Goal: Use online tool/utility: Utilize a website feature to perform a specific function

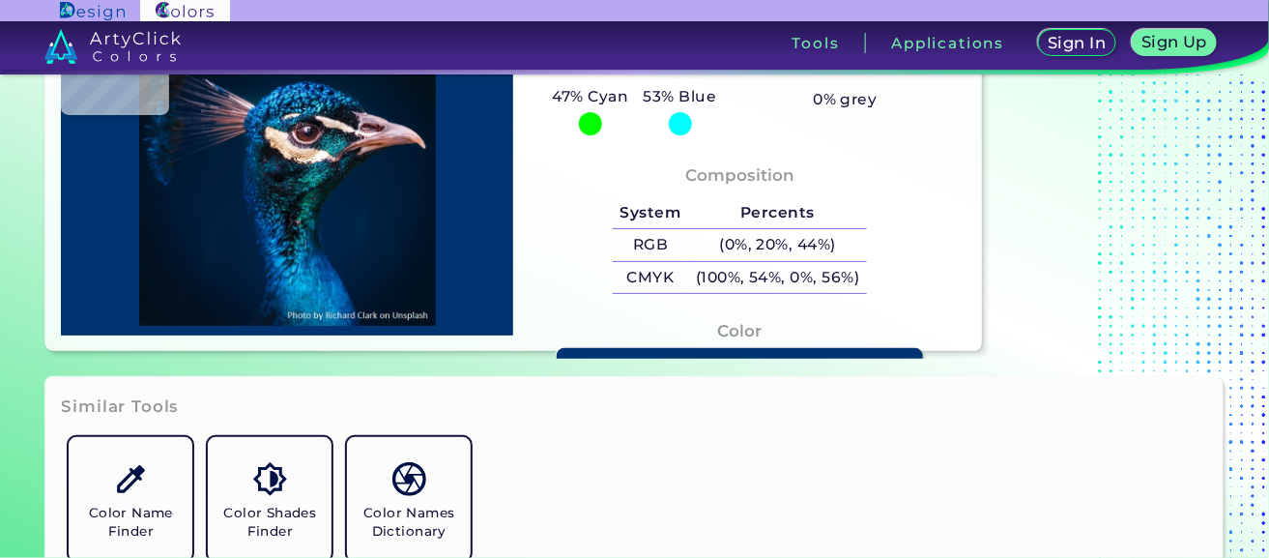
scroll to position [96, 0]
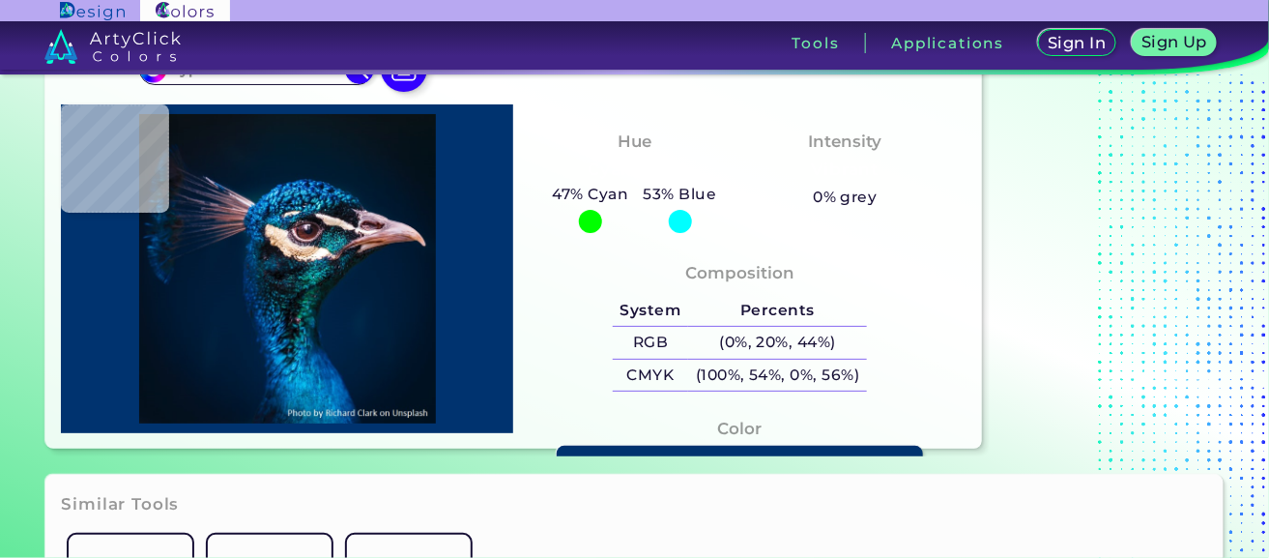
type input "#000000"
type input "#002245"
type input "#001d38"
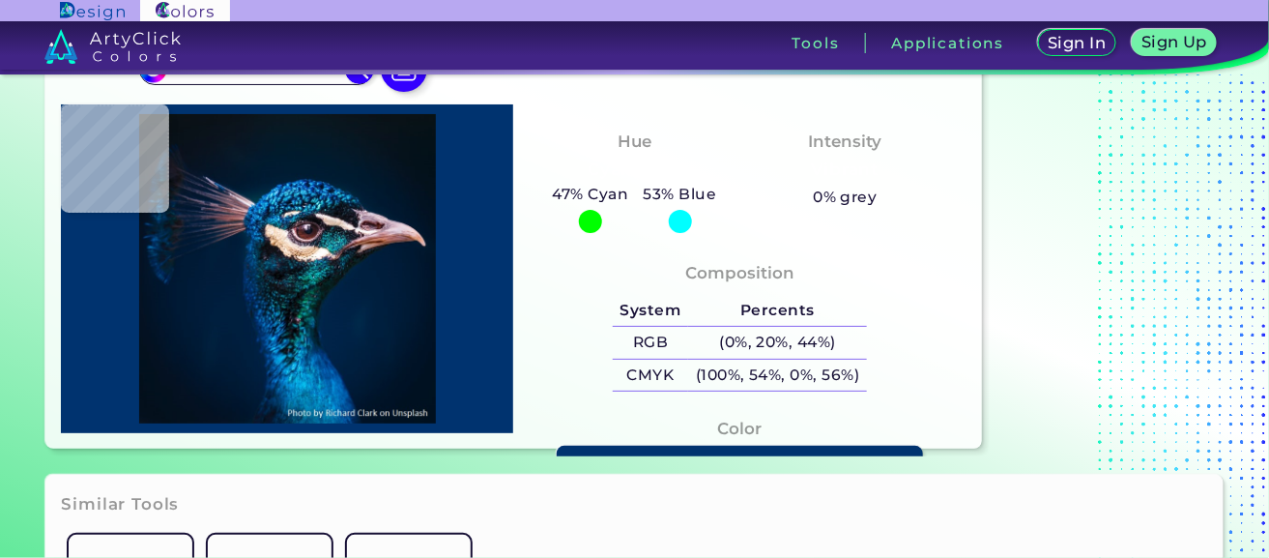
type input "#001D38"
type input "#0a2d4a"
type input "#0A2D4A"
type input "#19202b"
type input "#19202B"
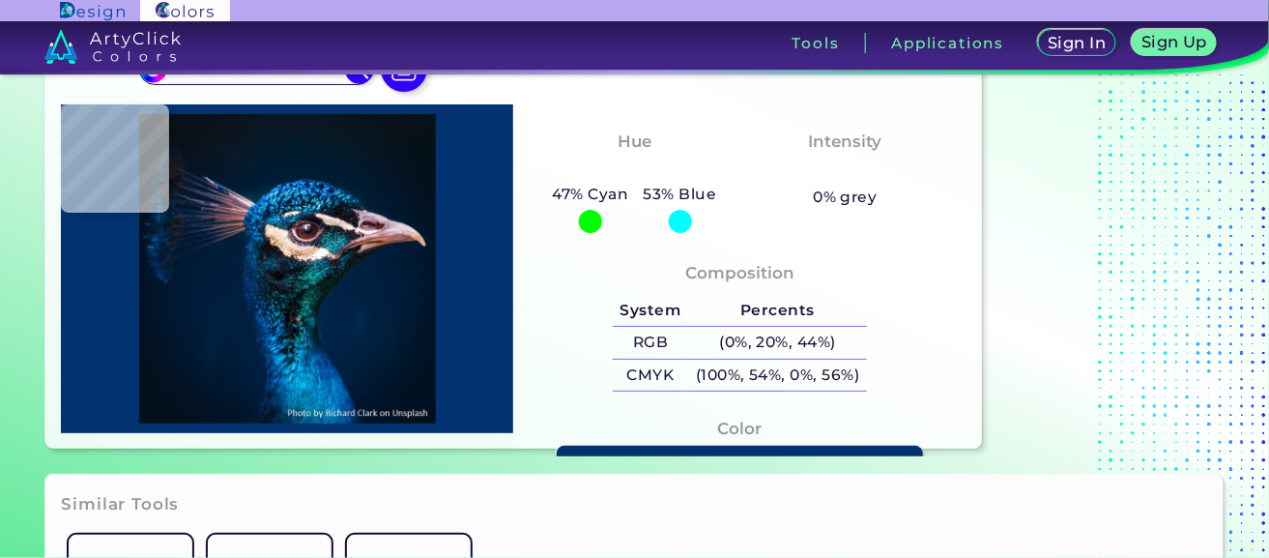
type input "#9d9894"
type input "#9D9894"
type input "#0a283a"
type input "#0A283A"
type input "#012137"
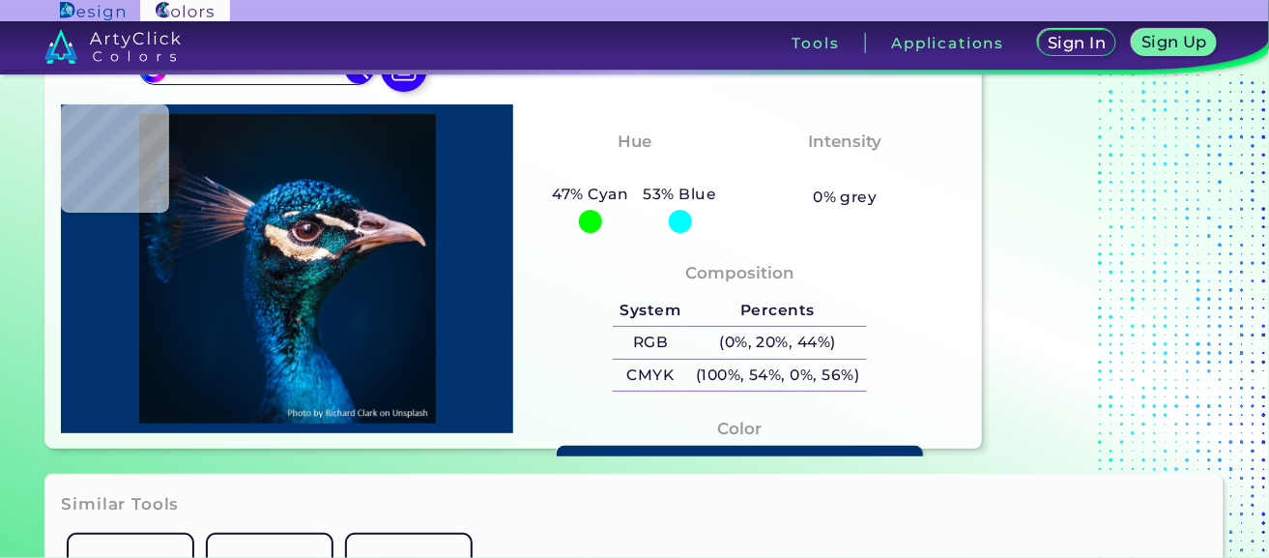
type input "#012137"
type input "#042730"
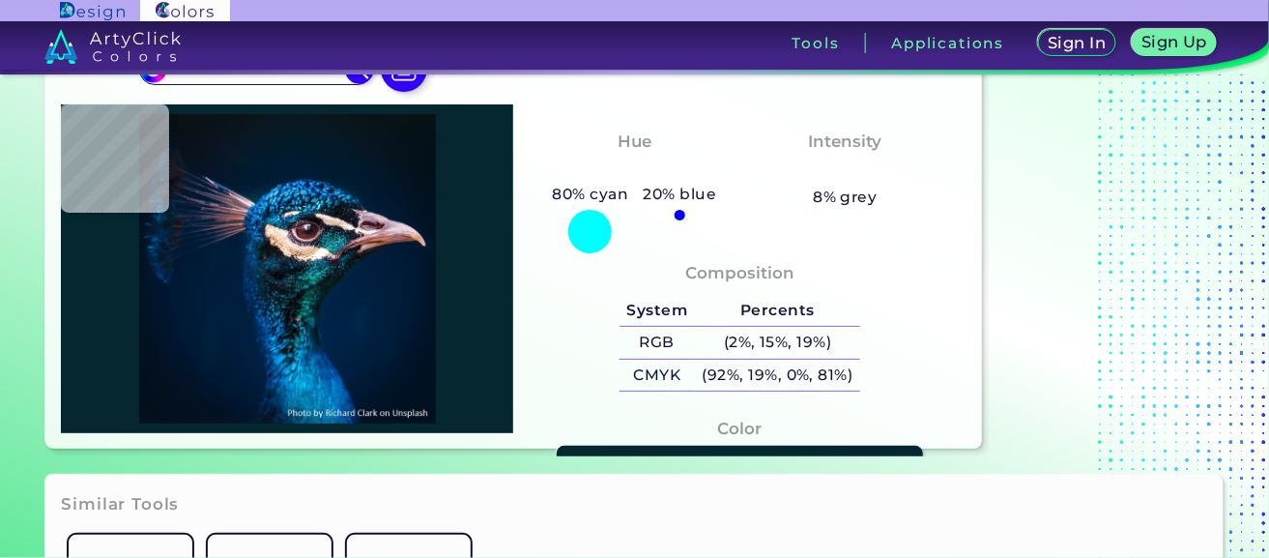
type input "#06293c"
type input "#06293C"
type input "#012c44"
type input "#012C44"
type input "#0d465f"
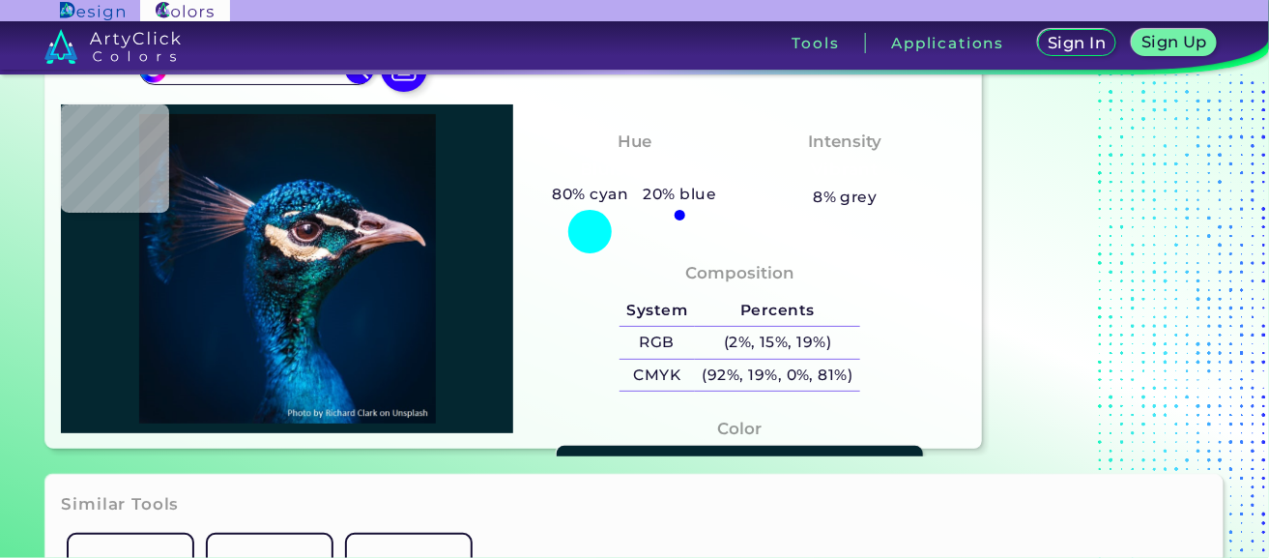
type input "#0D465F"
type input "#0e3d54"
type input "#0E3D54"
type input "#011224"
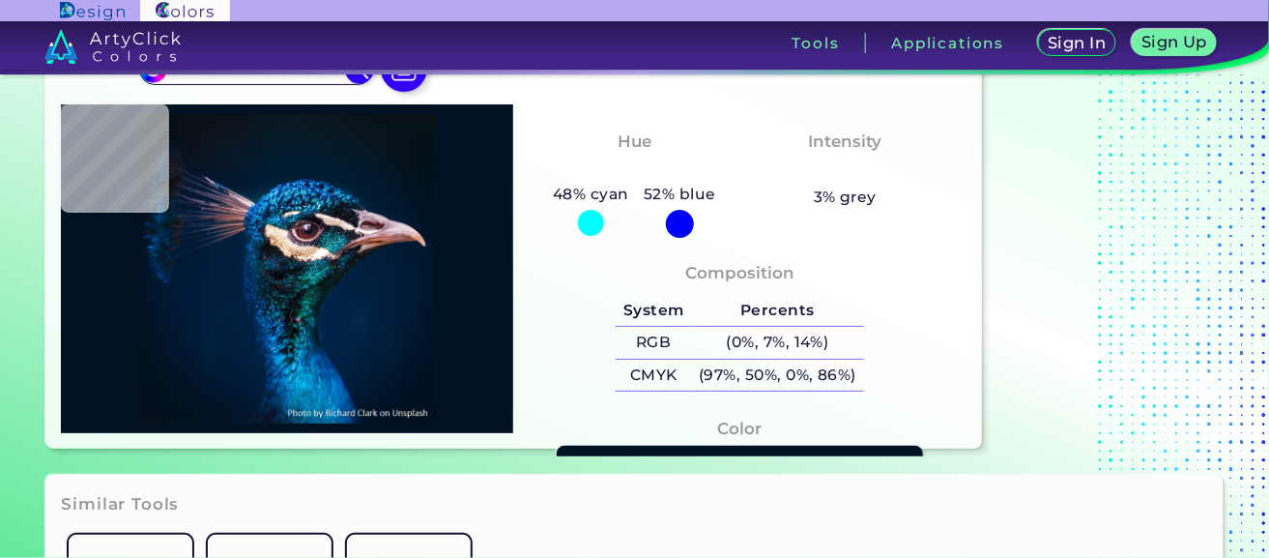
type input "#162d3a"
type input "#162D3A"
type input "#10191e"
type input "#10191E"
type input "#095766"
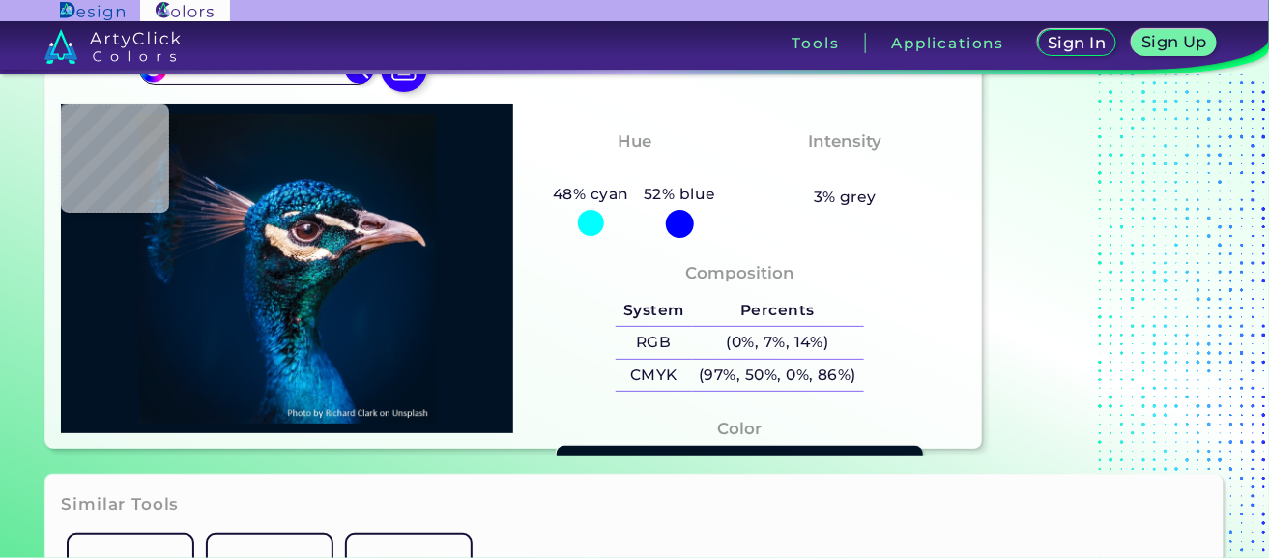
type input "#095766"
type input "#f4e1cf"
type input "#F4E1CF"
type input "#c7a889"
type input "#C7A889"
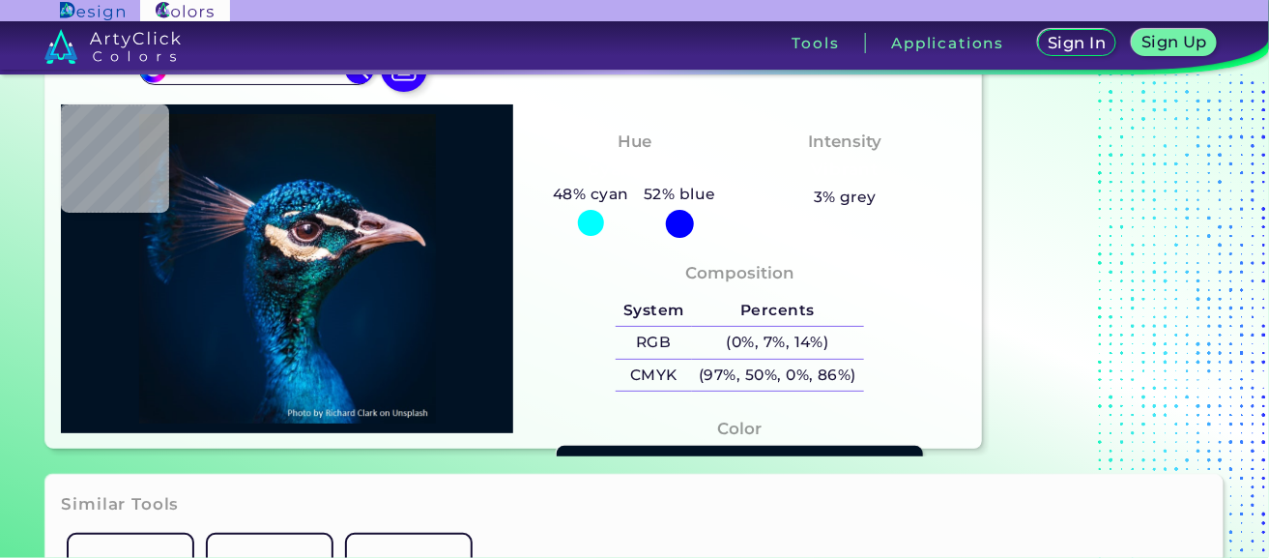
type input "#17121a"
type input "#17121A"
type input "#161419"
type input "#0f1015"
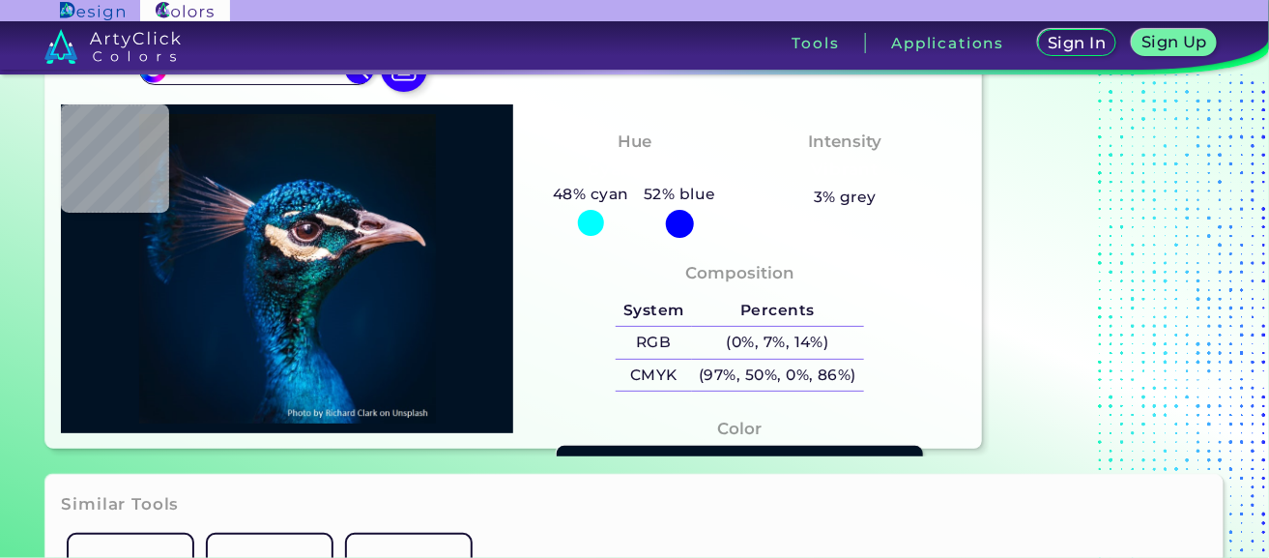
type input "#0F1015"
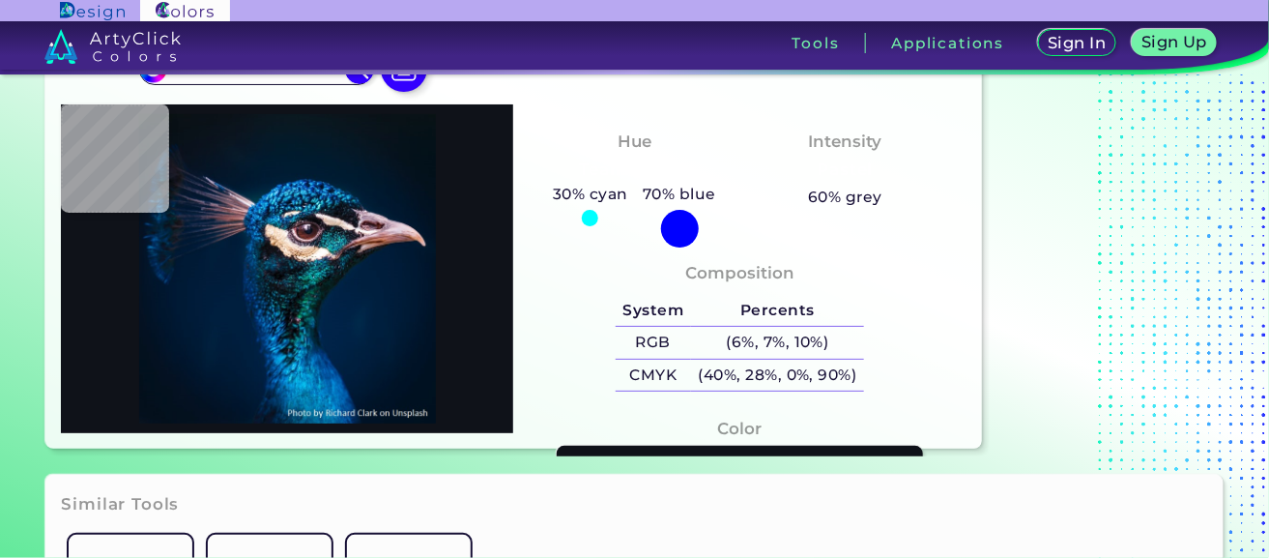
type input "#0f1219"
type input "#0F1219"
type input "#54433b"
type input "#54433B"
type input "#342518"
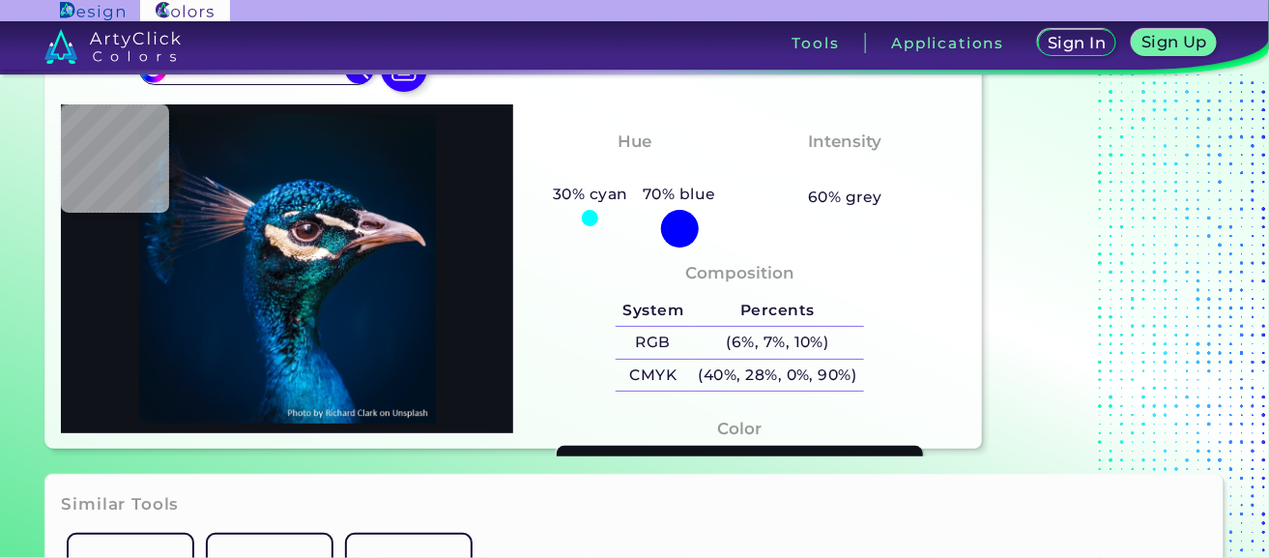
type input "#342518"
type input "#ba9a84"
type input "#BA9A84"
type input "#e4bfa5"
type input "#E4BFA5"
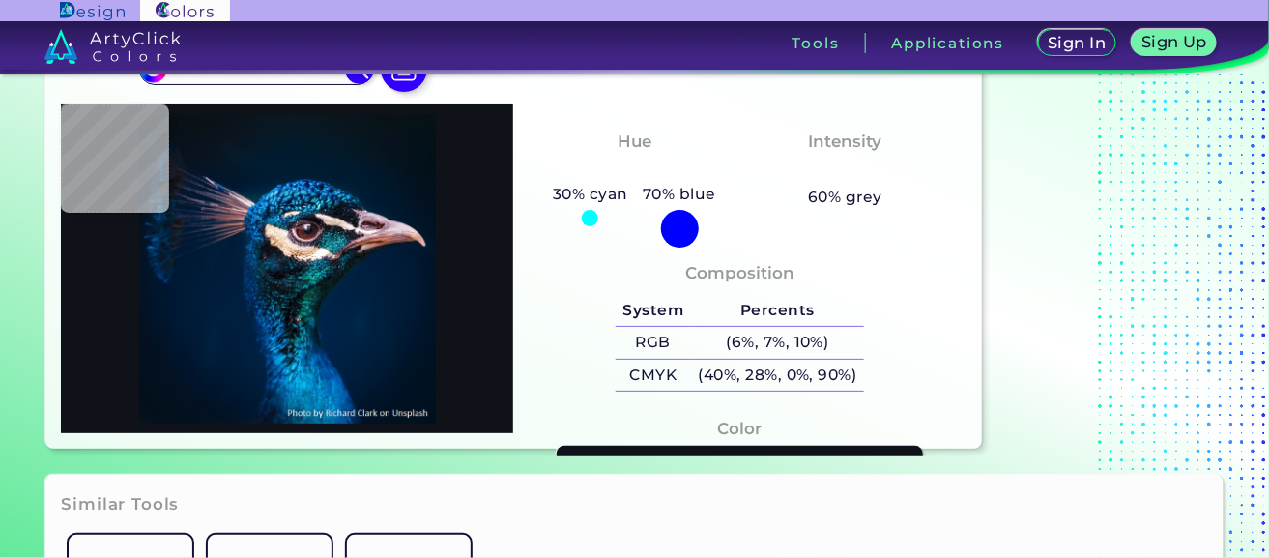
type input "#f5dfc1"
type input "#F5DFC1"
type input "#f7e8d6"
type input "#F7E8D6"
type input "#efeaed"
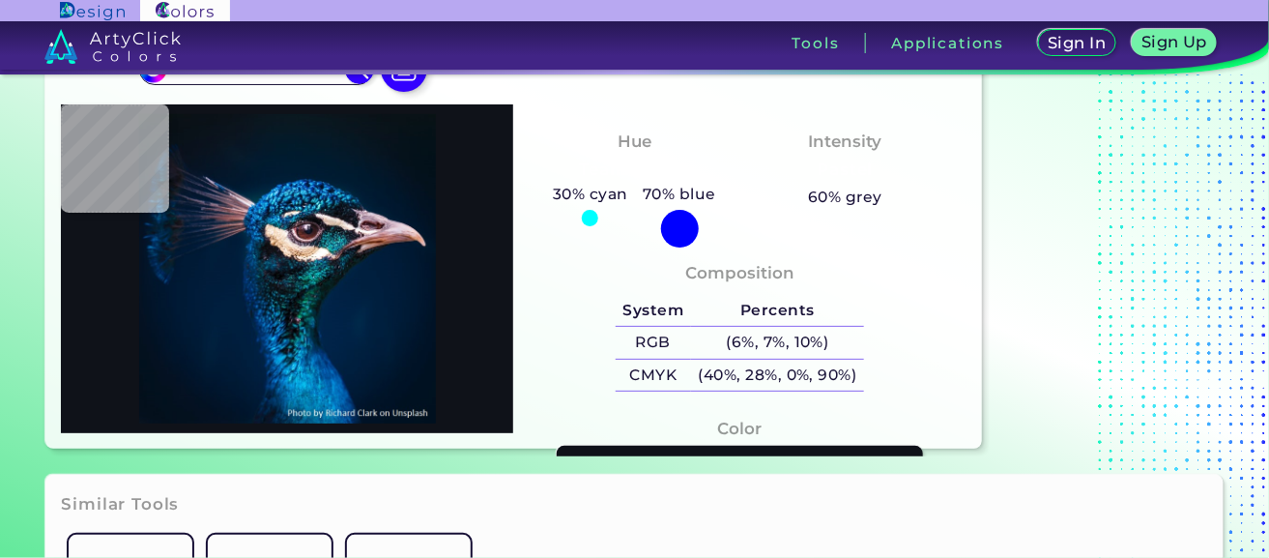
type input "#EFEAED"
type input "#291626"
type input "#fce8ec"
type input "#FCE8EC"
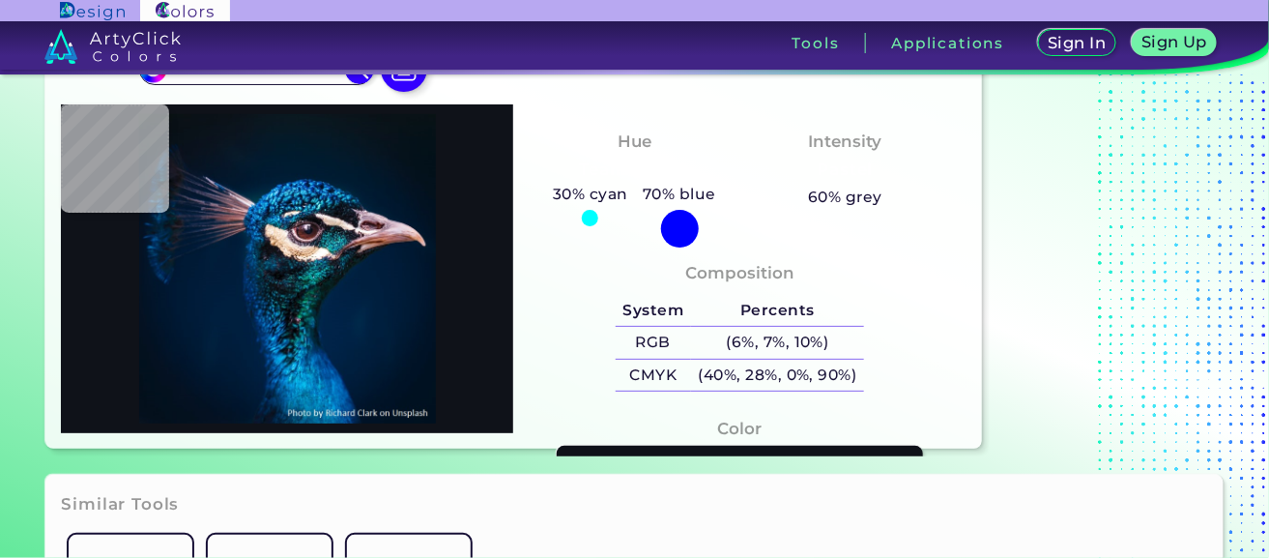
type input "#5a2d2d"
type input "#5A2D2D"
type input "#422629"
type input "#24161f"
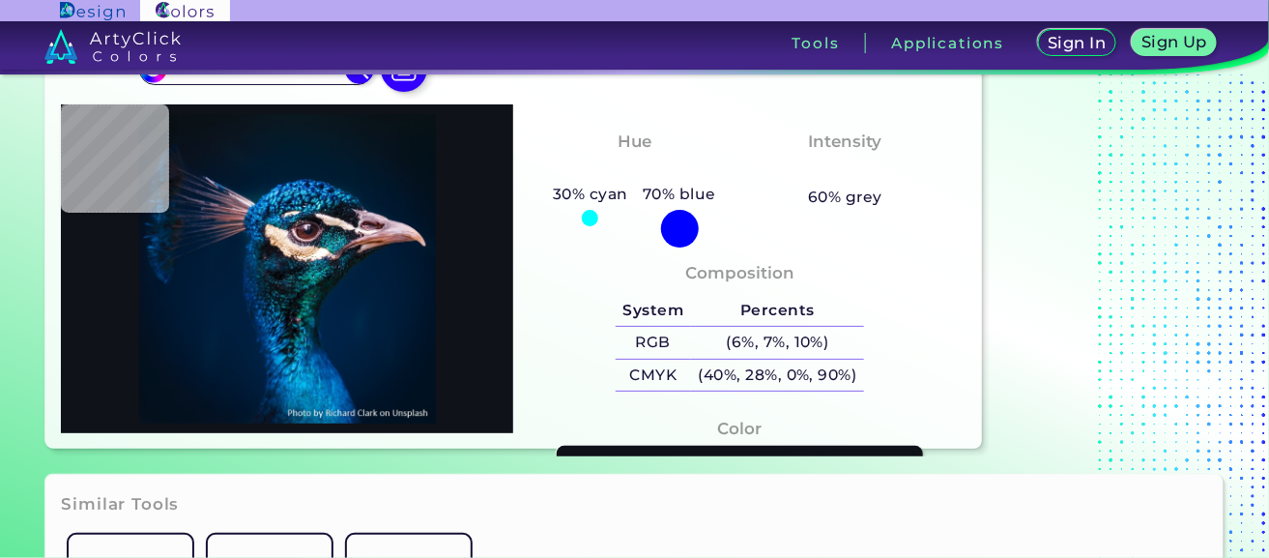
type input "#24161F"
type input "#281822"
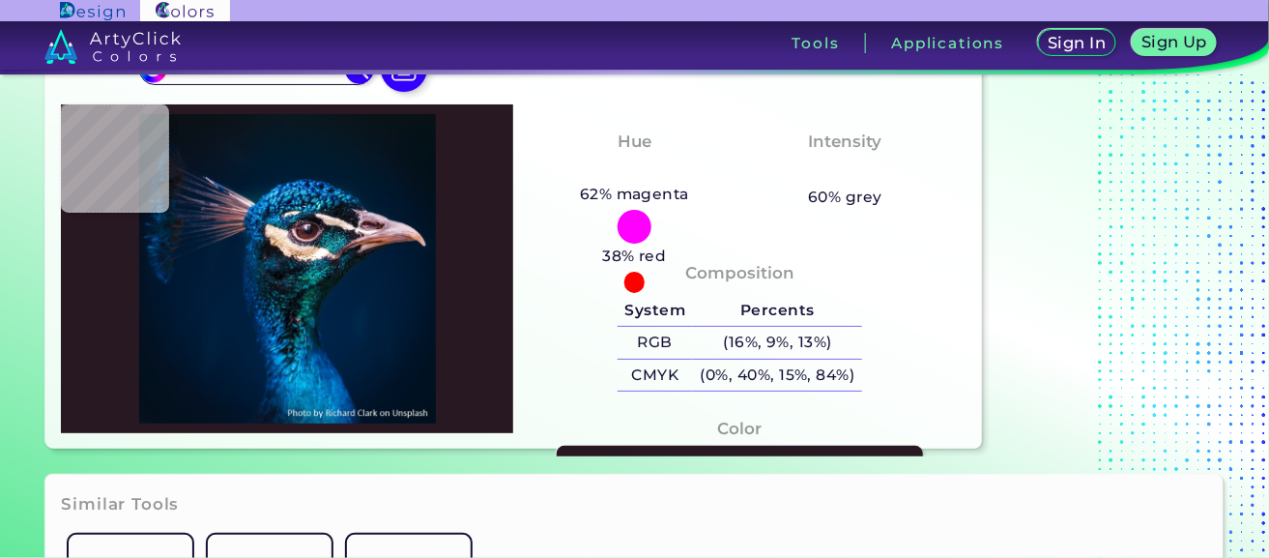
type input "#4e222a"
type input "#4E222A"
type input "#844646"
type input "#261828"
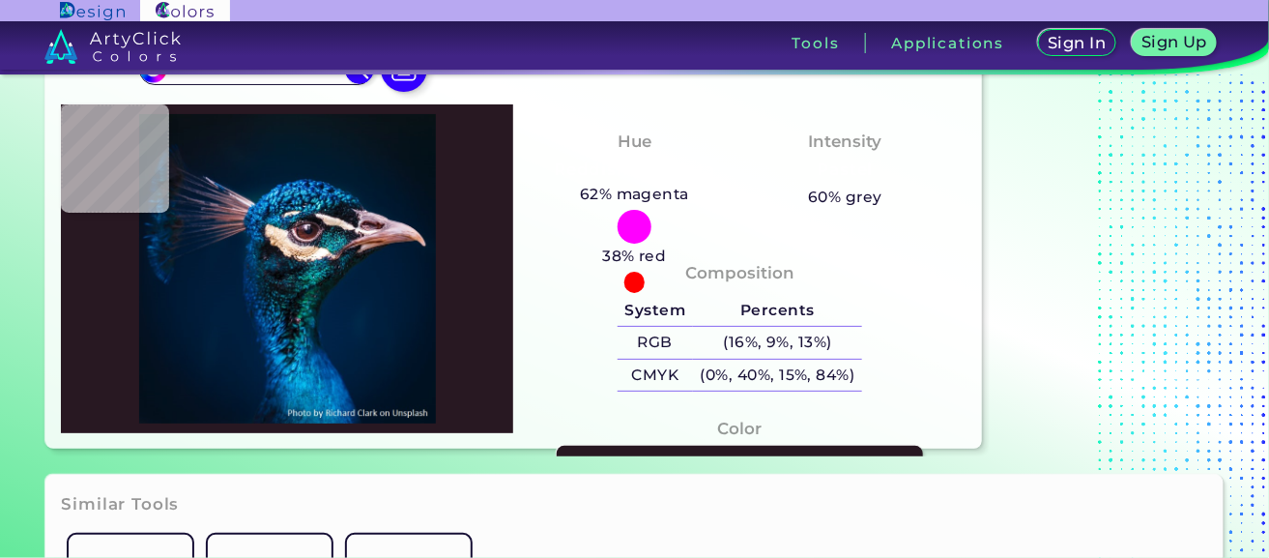
type input "#261828"
type input "#172a31"
type input "#172A31"
type input "#1a2c3c"
type input "#1A2C3C"
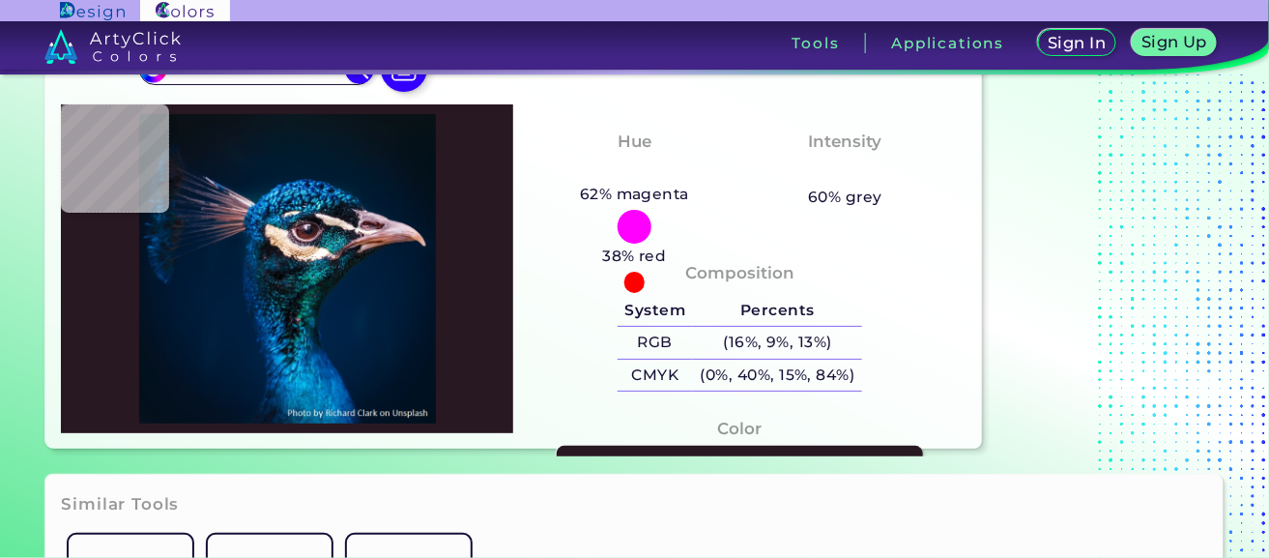
type input "#89929b"
type input "#89929B"
type input "#363e39"
type input "#363E39"
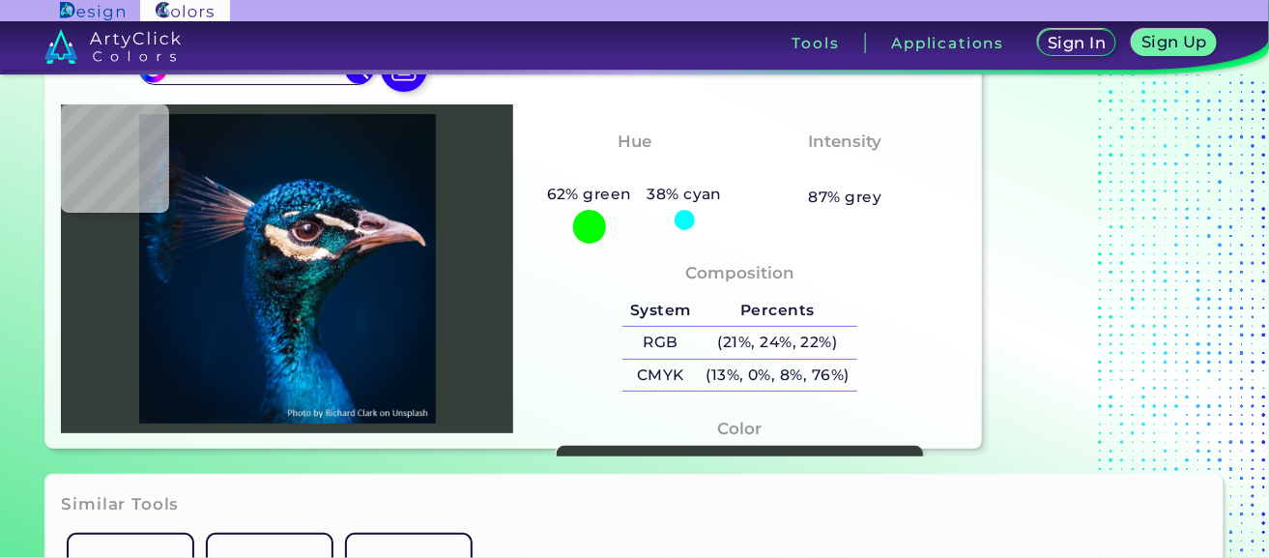
type input "#62655d"
type input "#62655D"
type input "#0d565a"
type input "#0D565A"
type input "#127990"
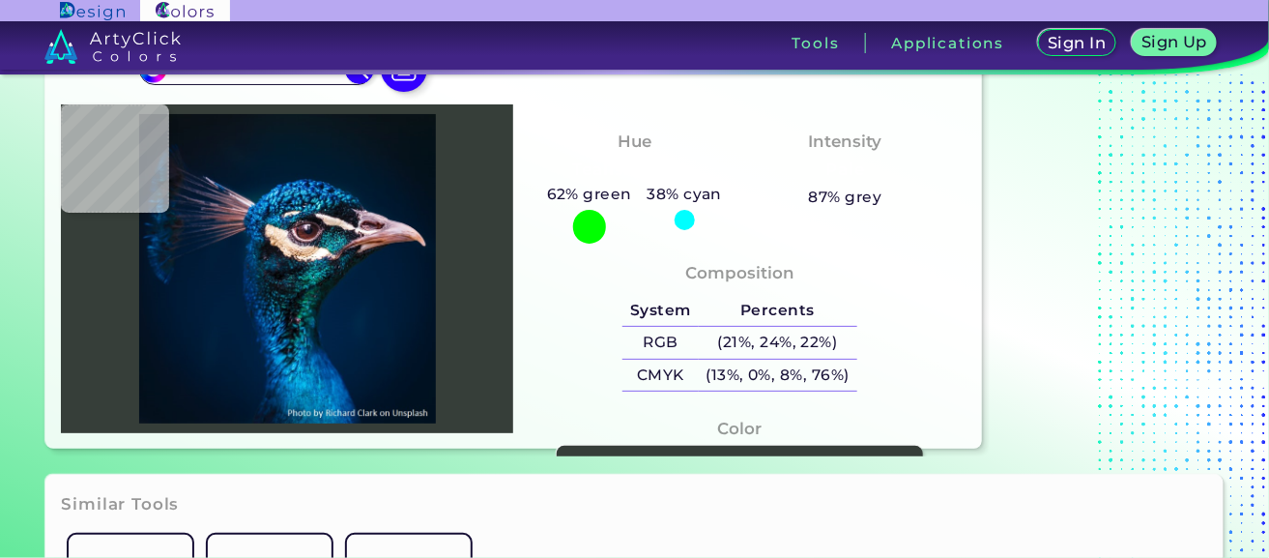
type input "#127990"
type input "#002125"
type input "#060b0e"
type input "#060B0E"
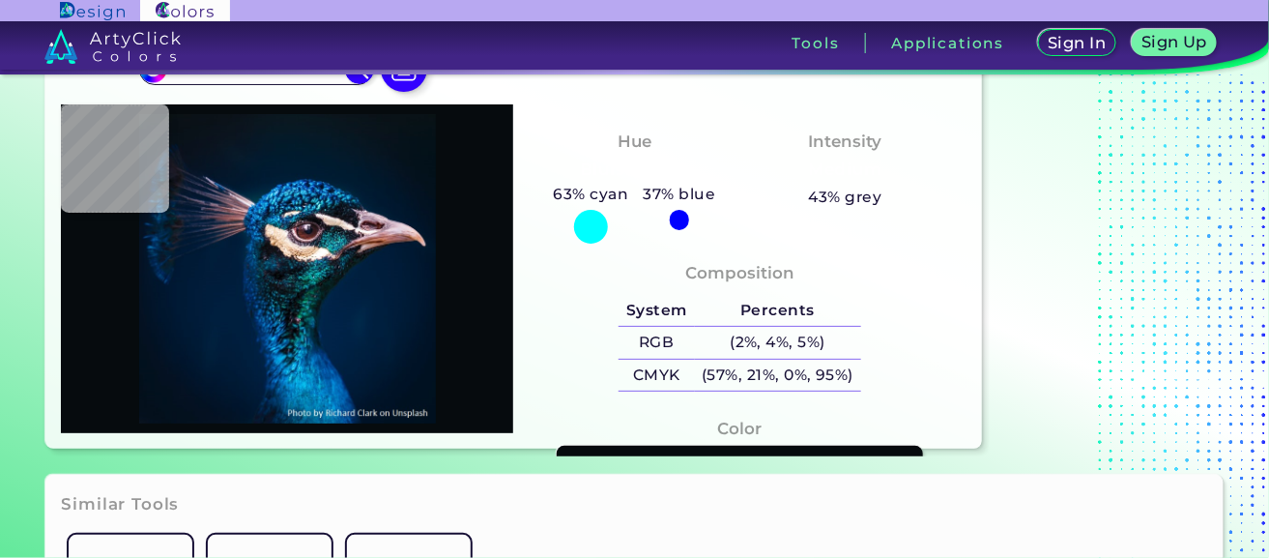
type input "#ceb7a4"
type input "#CEB7A4"
type input "#dfc2b3"
type input "#DFC2B3"
type input "#d8c5b7"
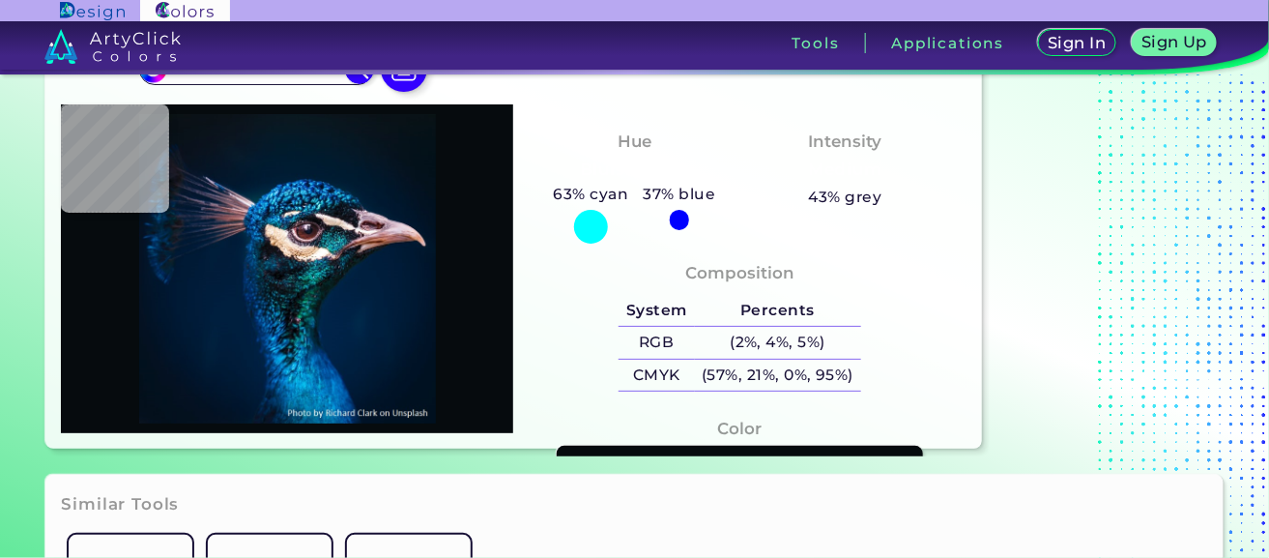
type input "#D8C5B7"
type input "#dfc2b3"
type input "#DFC2B3"
type input "#24292e"
type input "#24292E"
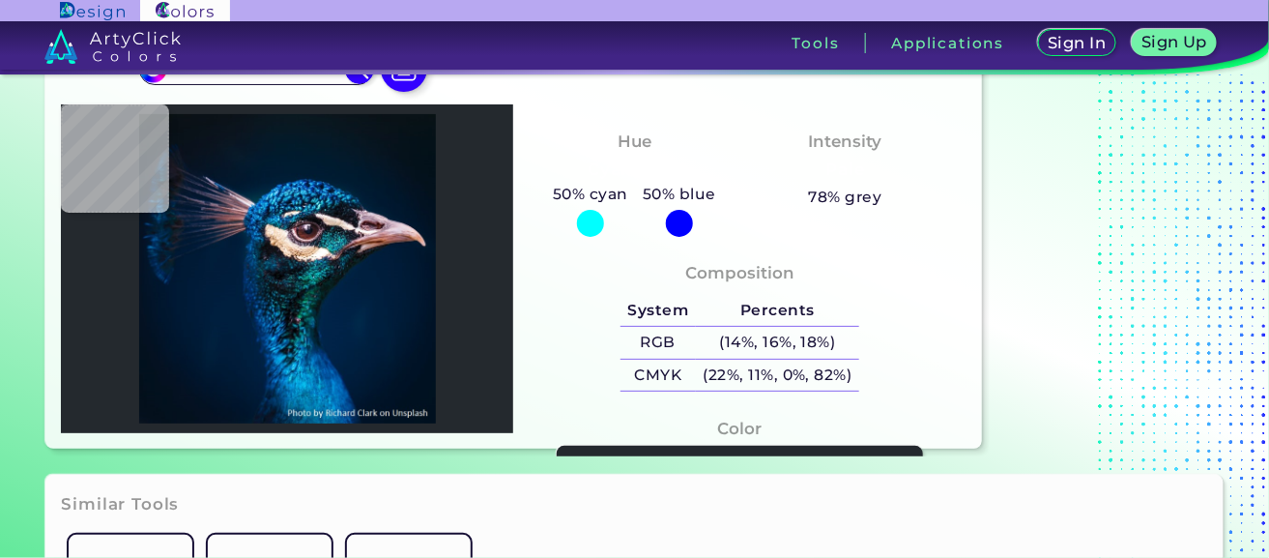
type input "#1d242b"
type input "#1D242B"
type input "#02161f"
type input "#02161F"
type input "#1e3243"
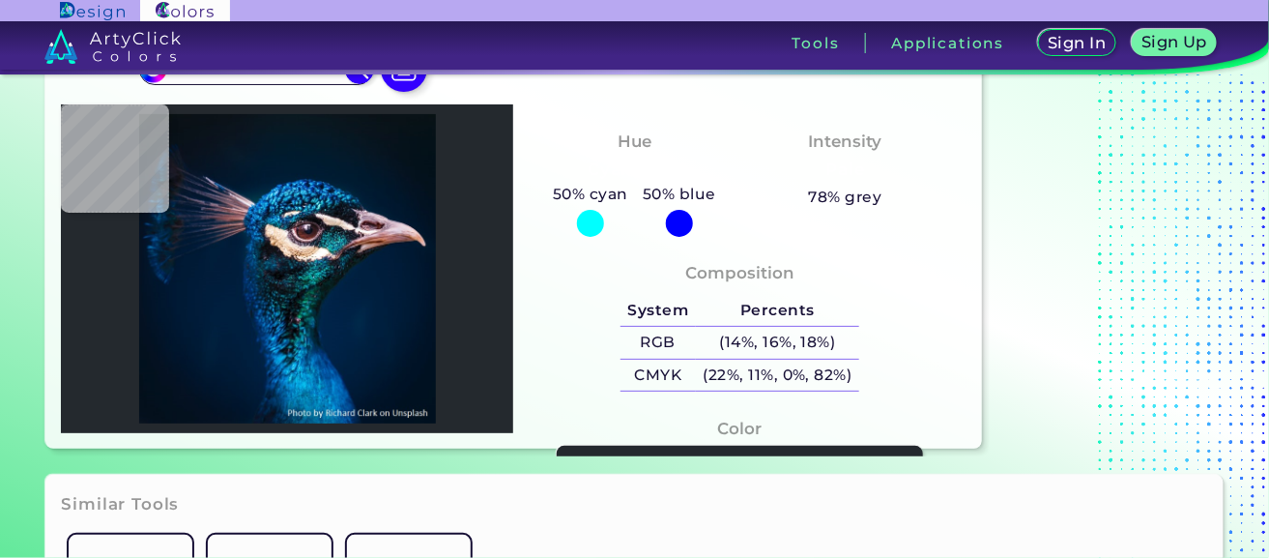
type input "#1E3243"
type input "#10121f"
type input "#10121F"
type input "#bd8583"
type input "#BD8583"
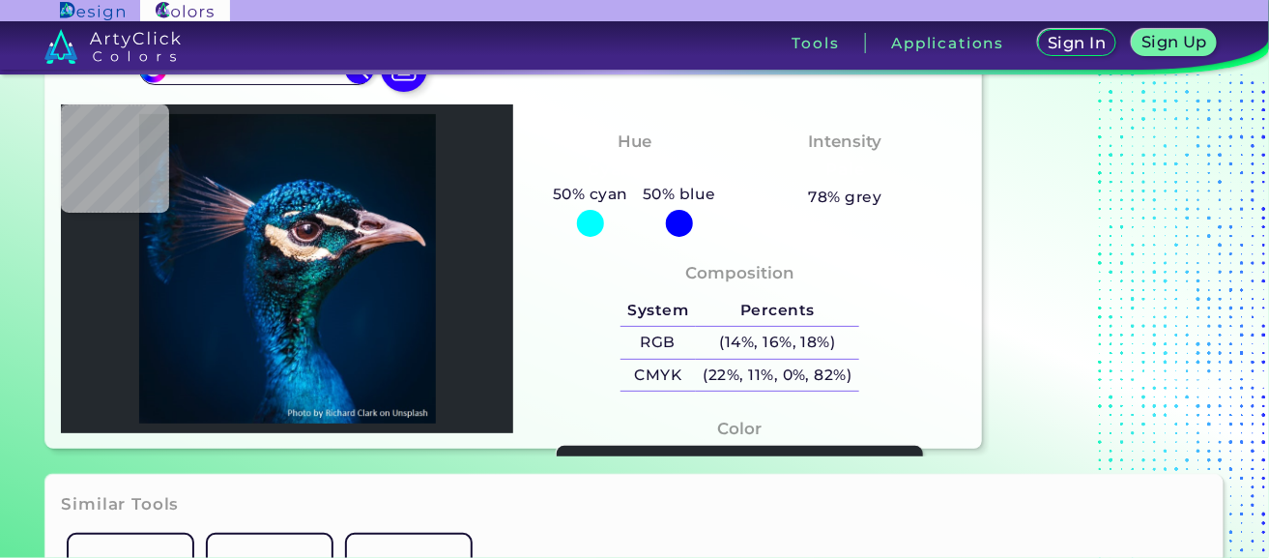
type input "#c07e6c"
type input "#C07E6C"
type input "#c28066"
type input "#C28066"
type input "#c98671"
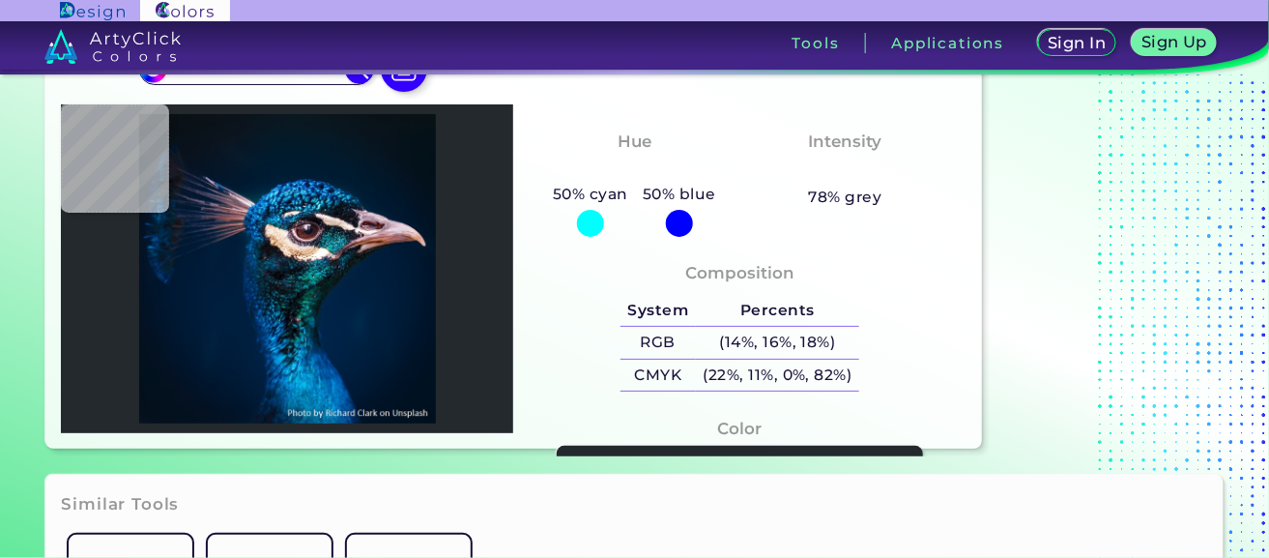
type input "#C98671"
type input "#b4735a"
type input "#B4735A"
type input "#935742"
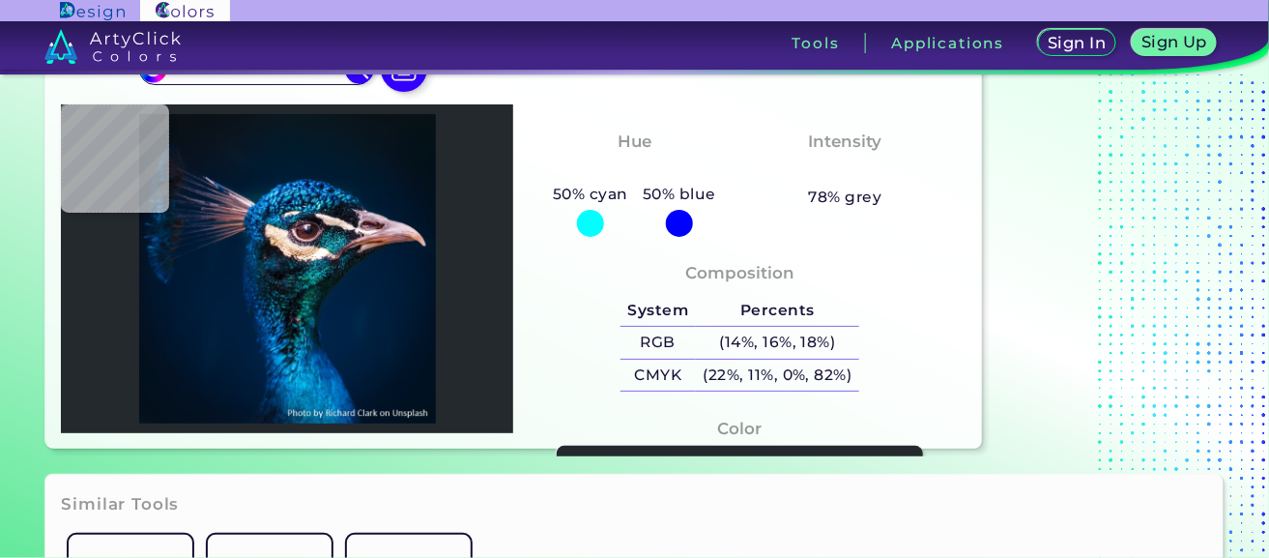
type input "#7b3e3f"
type input "#7B3E3F"
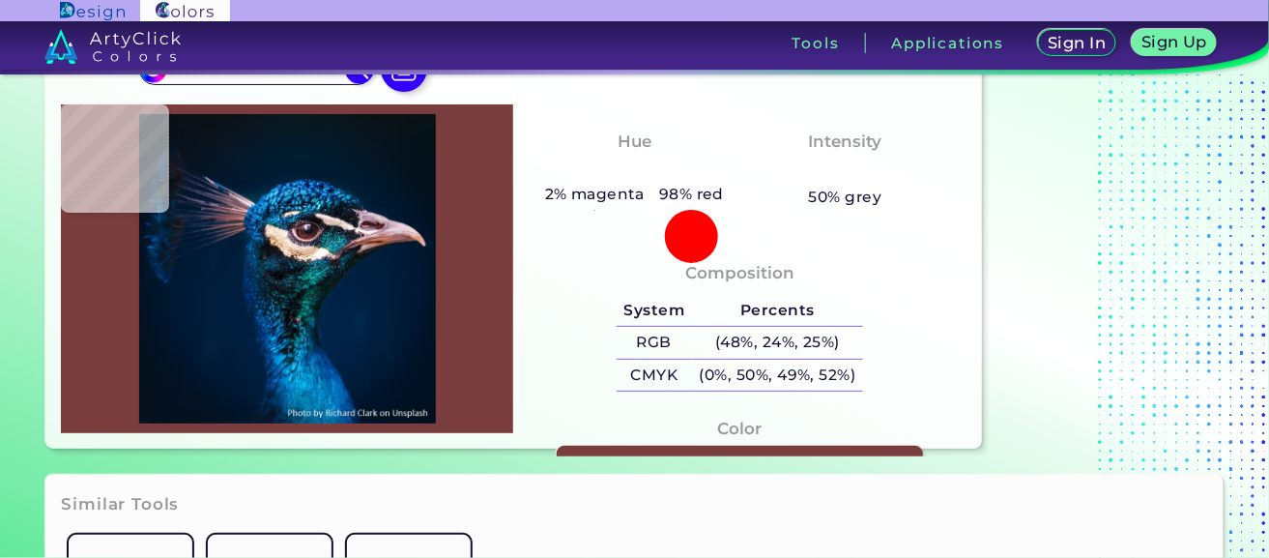
type input "#1a8398"
type input "#1A8398"
type input "#1a424d"
type input "#1A424D"
type input "#2a7d82"
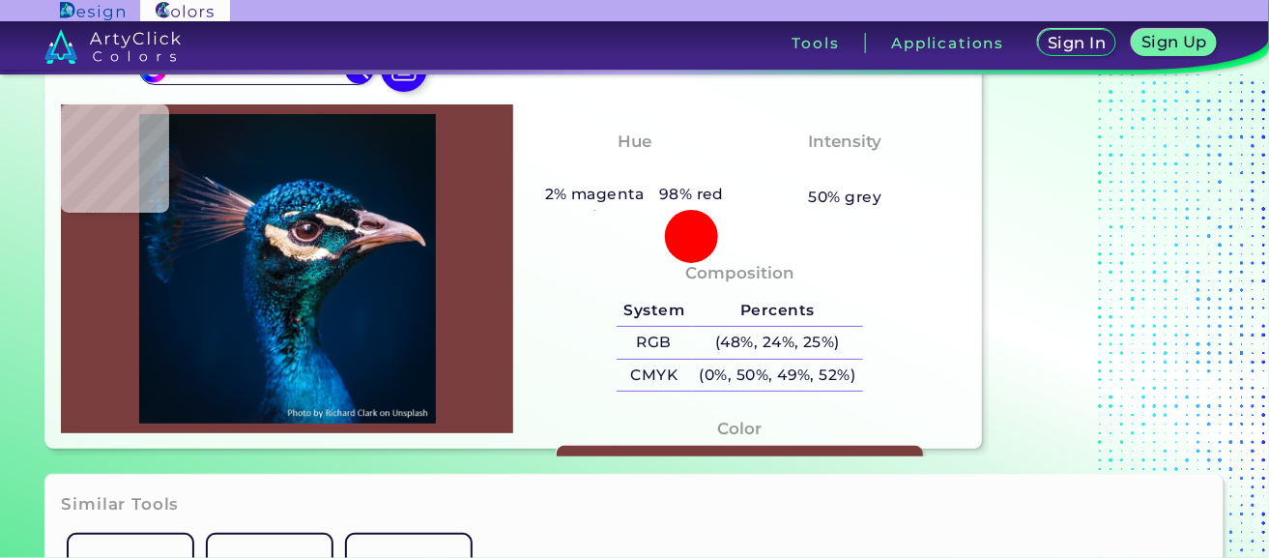
type input "#2A7D82"
type input "#006071"
type input "#04535f"
type input "#04535F"
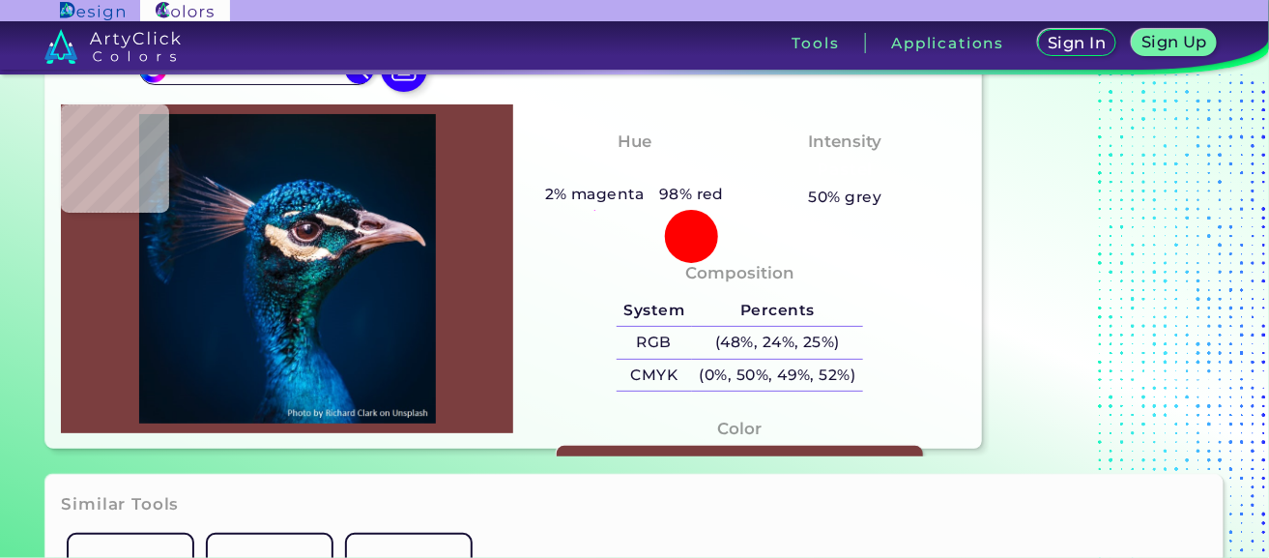
type input "#4d8188"
type input "#4D8188"
type input "#10121f"
type input "#10121F"
type input "#d4baa4"
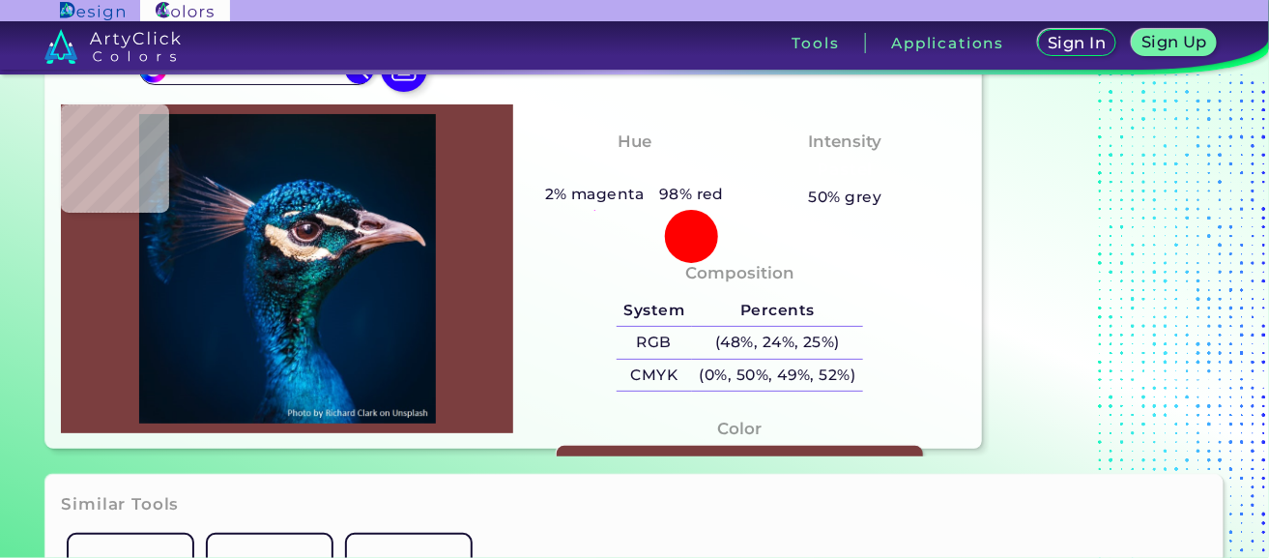
type input "#D4BAA4"
type input "#e1d5c8"
type input "#E1D5C8"
type input "#10101a"
type input "#10101A"
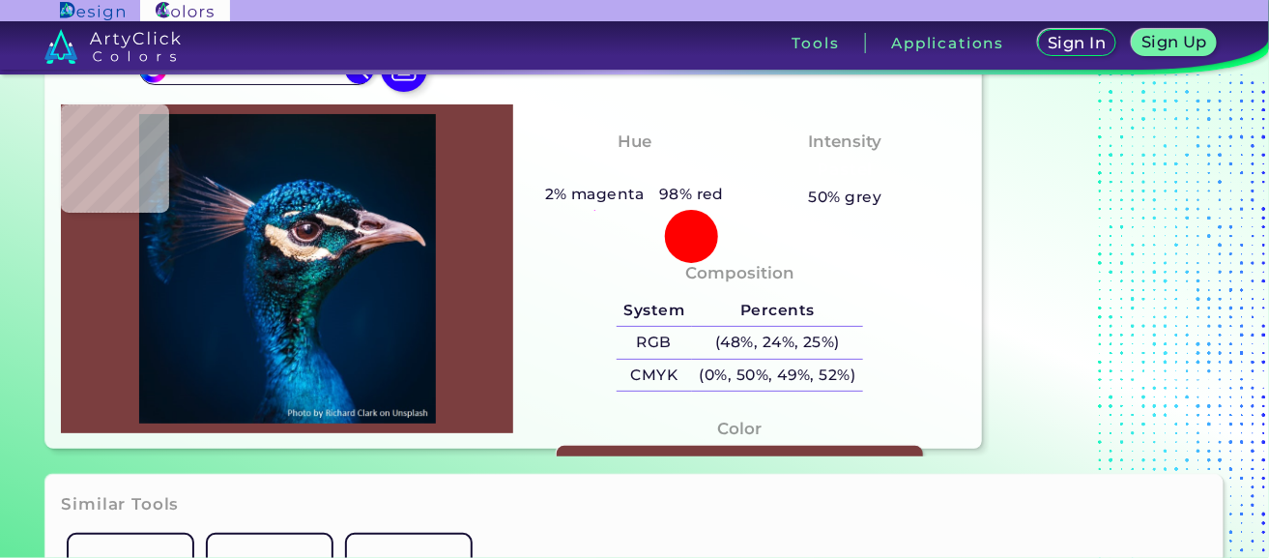
type input "#10131d"
type input "#10131D"
type input "#091b23"
type input "#091B23"
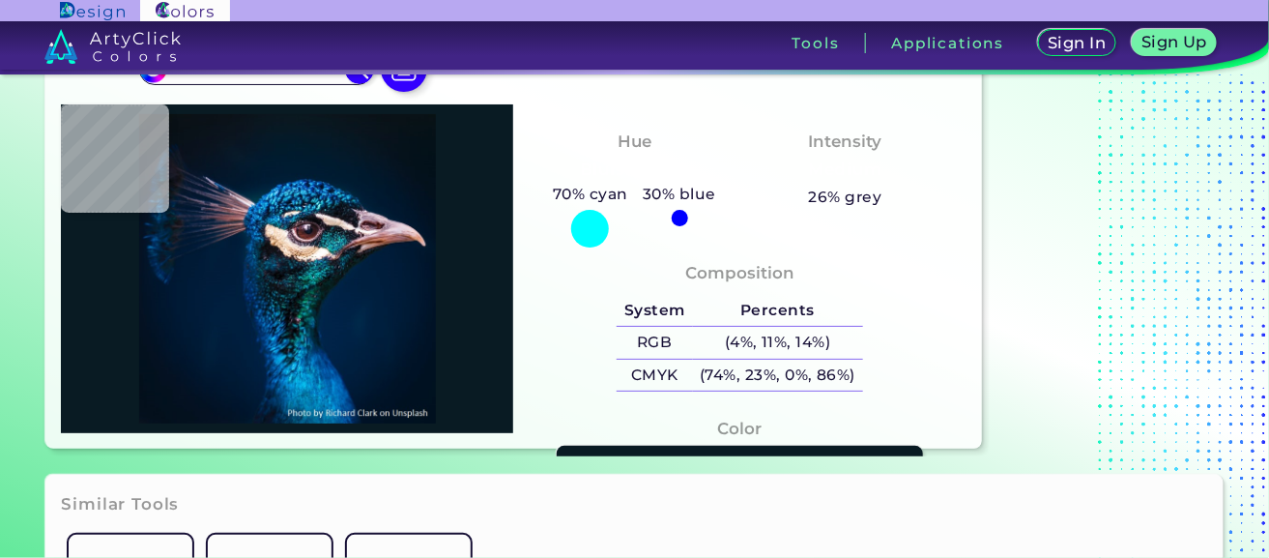
type input "#030a12"
type input "#030A12"
type input "#11414c"
type input "#11414C"
type input "#1f5b6b"
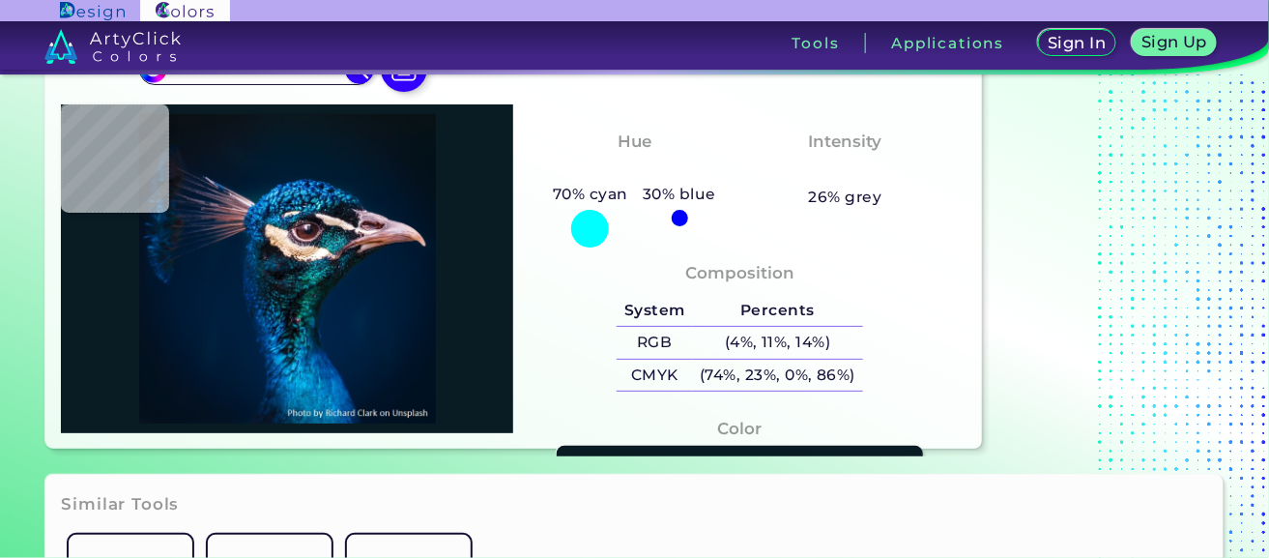
type input "#1F5B6B"
type input "#433844"
type input "#25212c"
type input "#25212C"
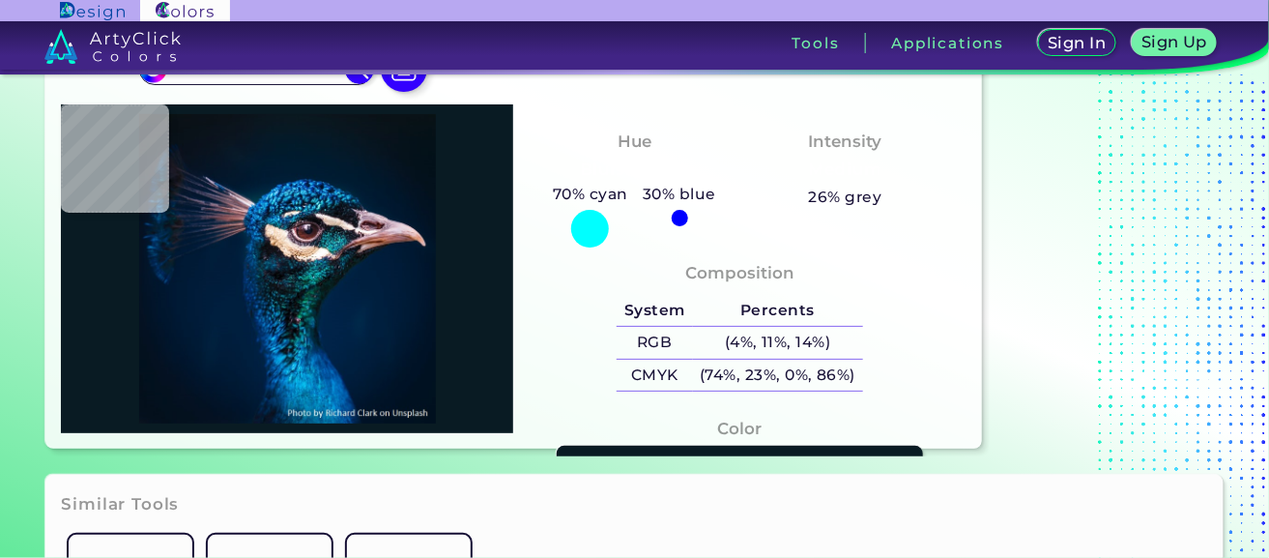
type input "#8e6f7a"
type input "#8E6F7A"
type input "#50383f"
type input "#50383F"
type input "#8f8192"
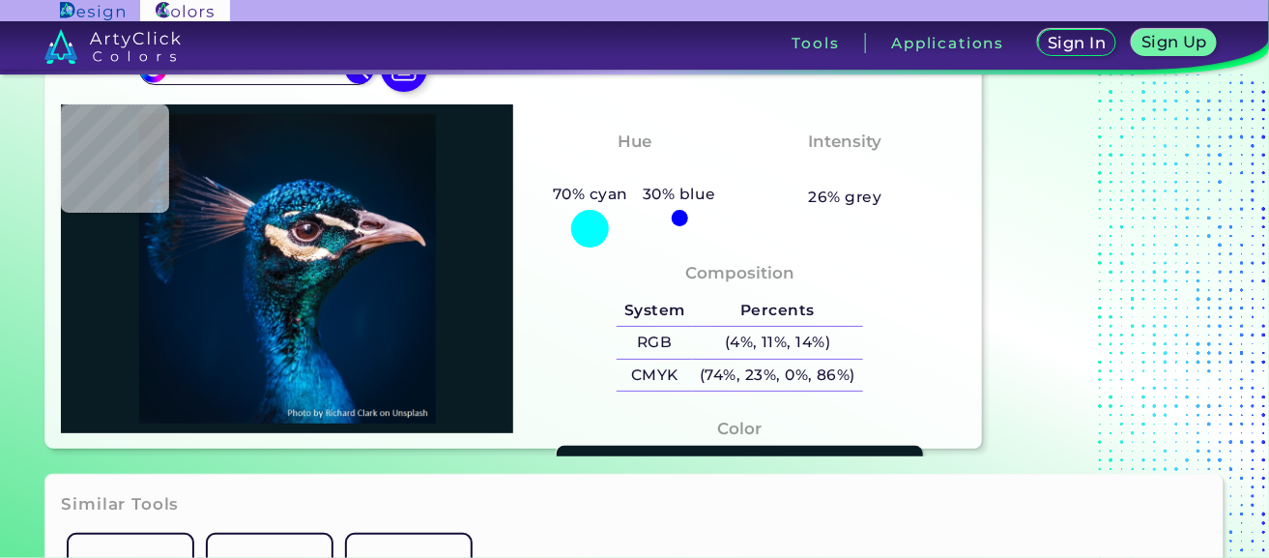
type input "#8F8192"
type input "#1b1212"
type input "#1B1212"
type input "#141416"
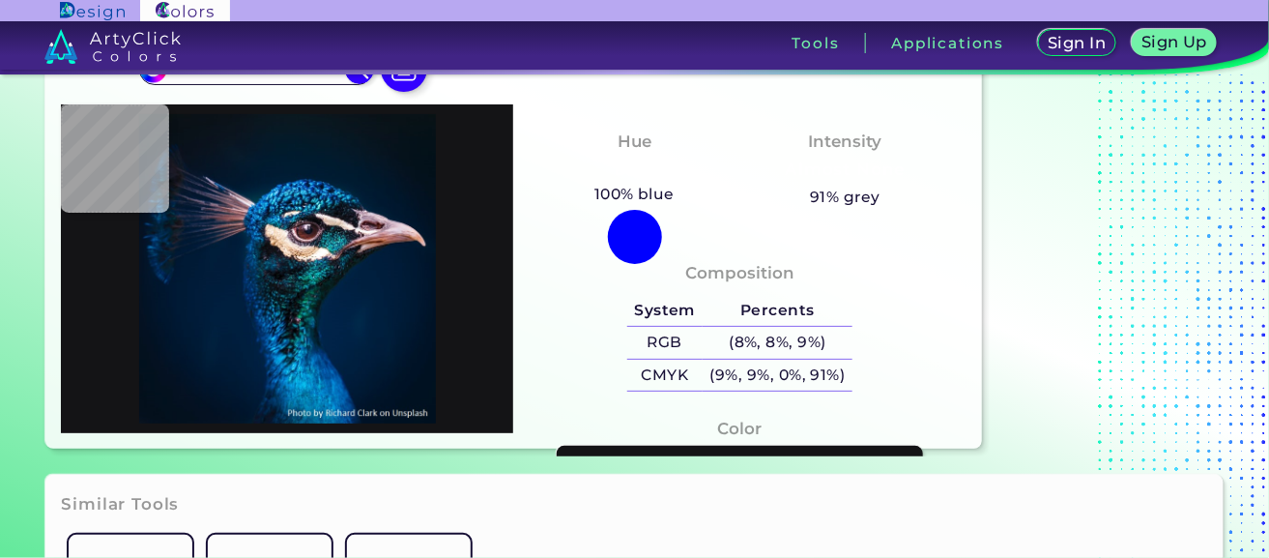
type input "#58464b"
type input "#58464B"
type input "#d3d2d8"
type input "#D3D2D8"
type input "#75596f"
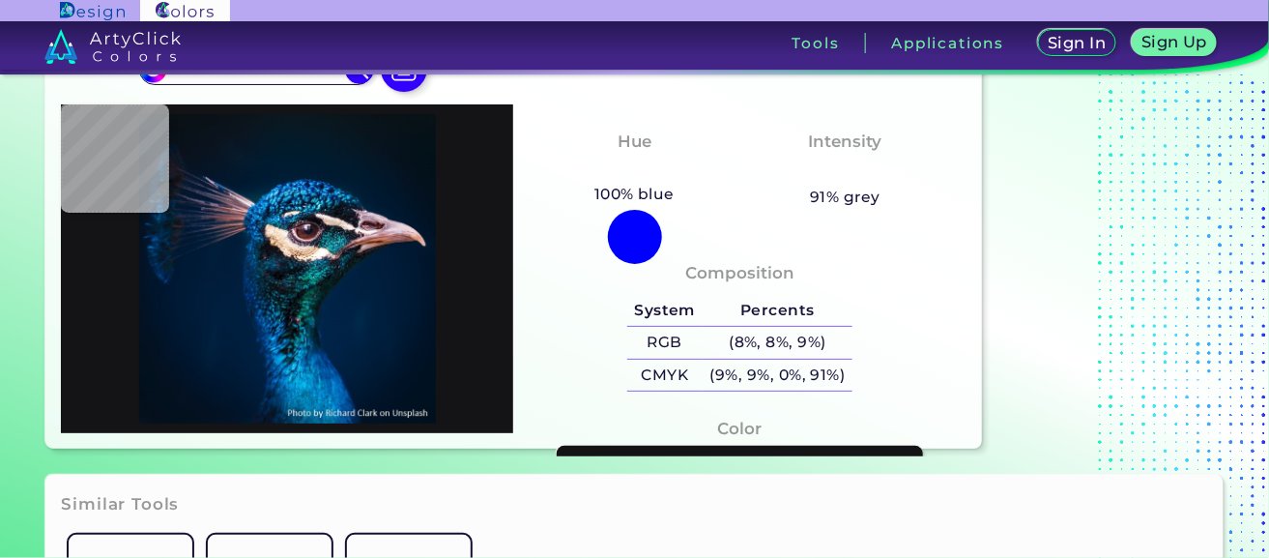
type input "#75596F"
type input "#4f2325"
type input "#4F2325"
type input "#caaabd"
type input "#CAAABD"
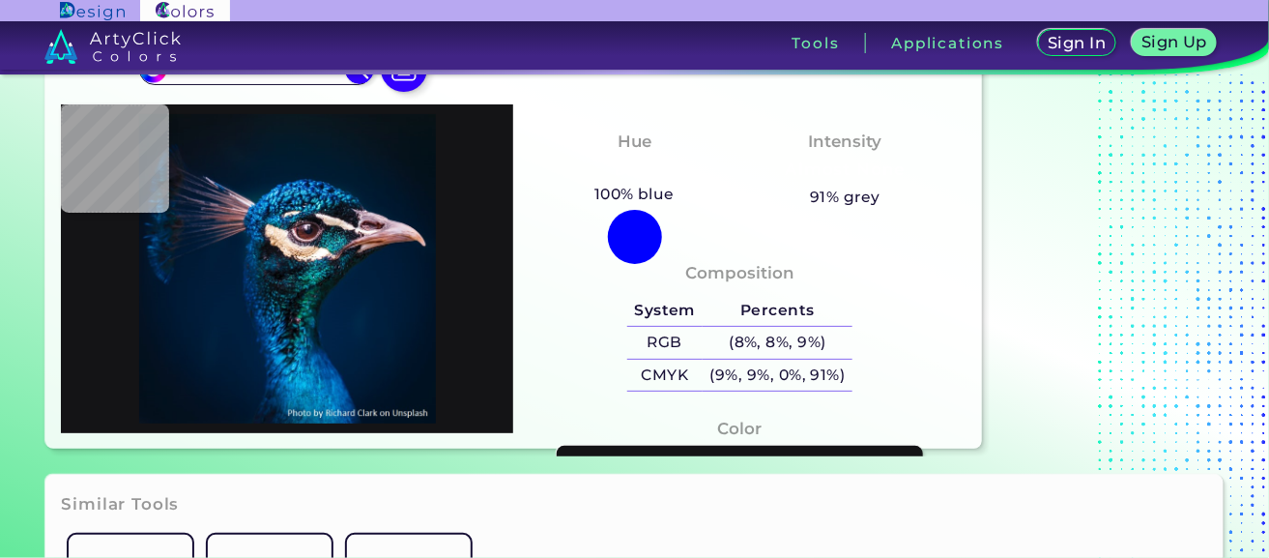
type input "#c7b0c4"
type input "#C7B0C4"
type input "#021c36"
type input "#021C36"
type input "#001830"
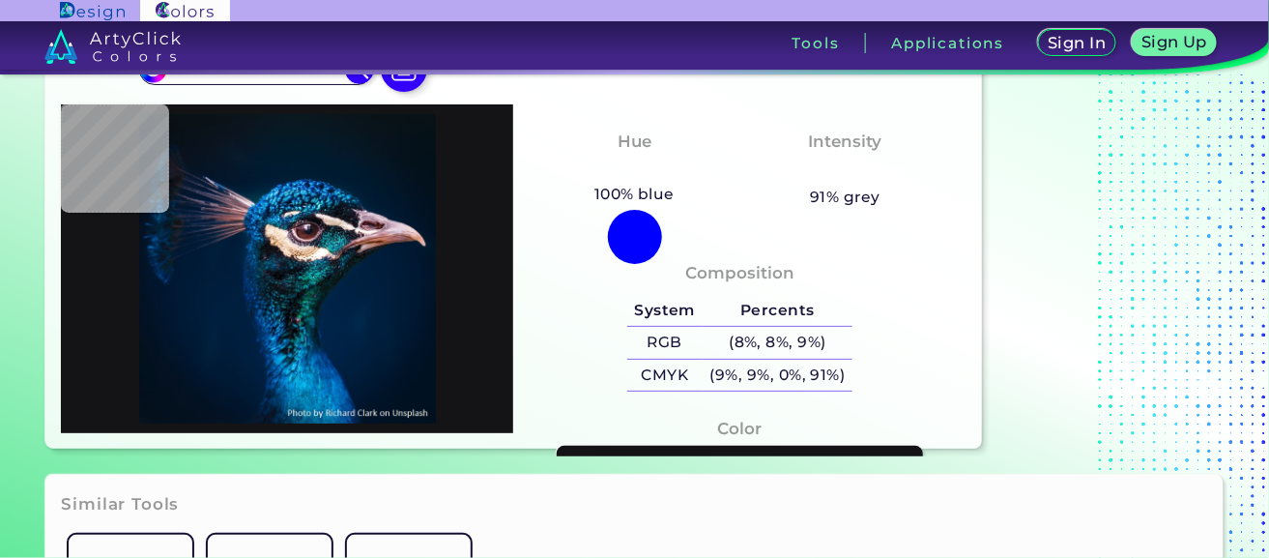
type input "#001830"
type input "#00182f"
type input "#00182F"
type input "#00172e"
type input "#00172E"
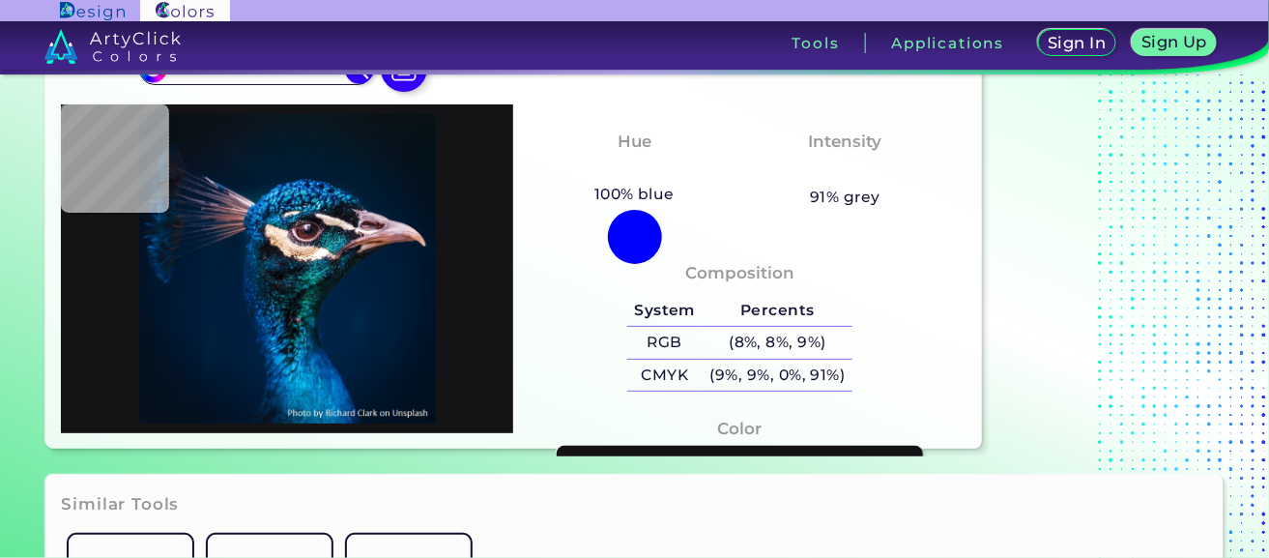
type input "#00182e"
type input "#00182E"
type input "#00182d"
type input "#00182D"
type input "#00162b"
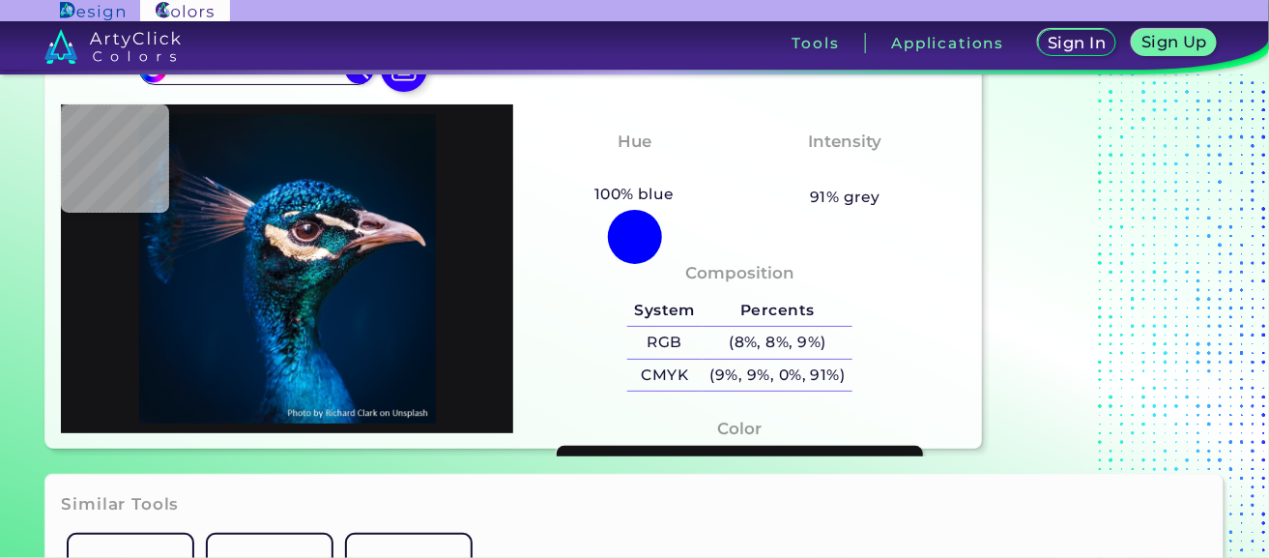
type input "#00162B"
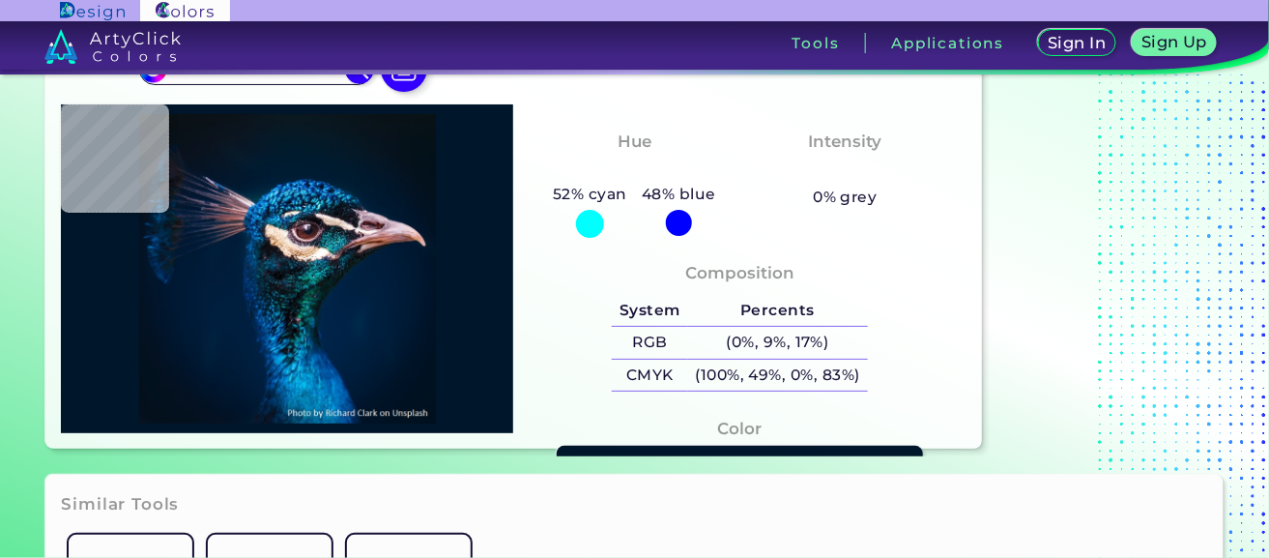
type input "#00152a"
type input "#00152A"
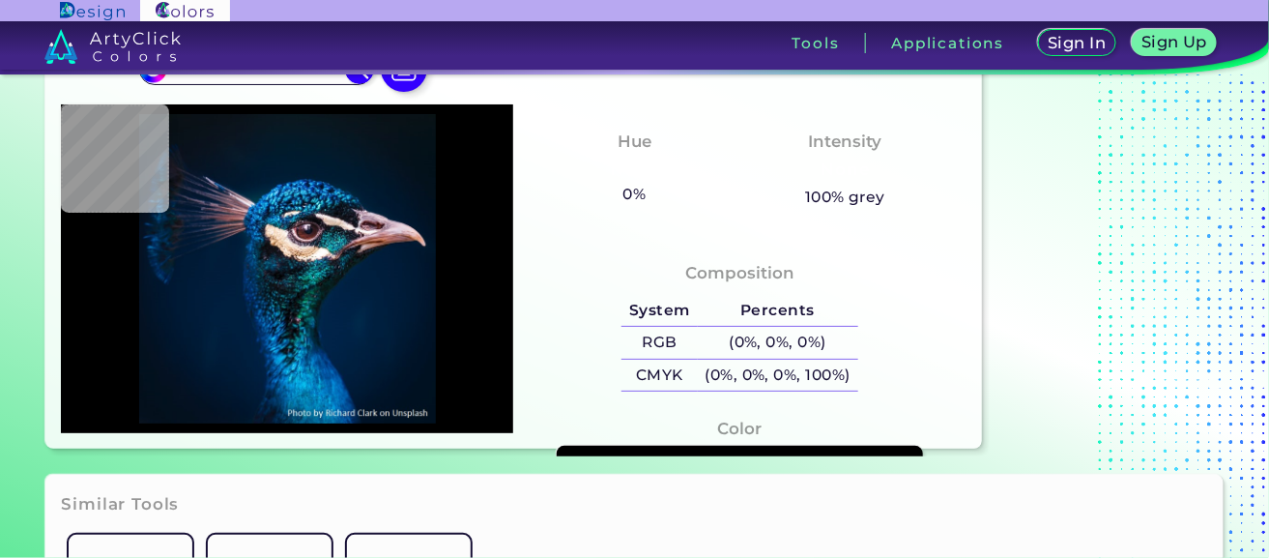
scroll to position [0, 0]
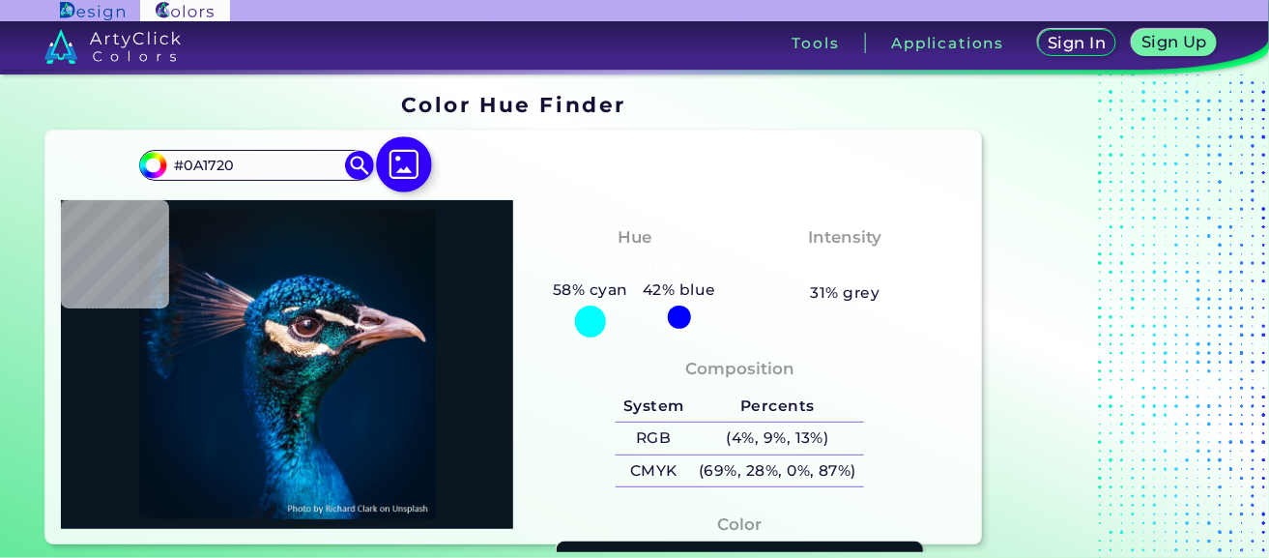
click at [407, 169] on img at bounding box center [405, 164] width 56 height 56
click at [0, 0] on input "file" at bounding box center [0, 0] width 0 height 0
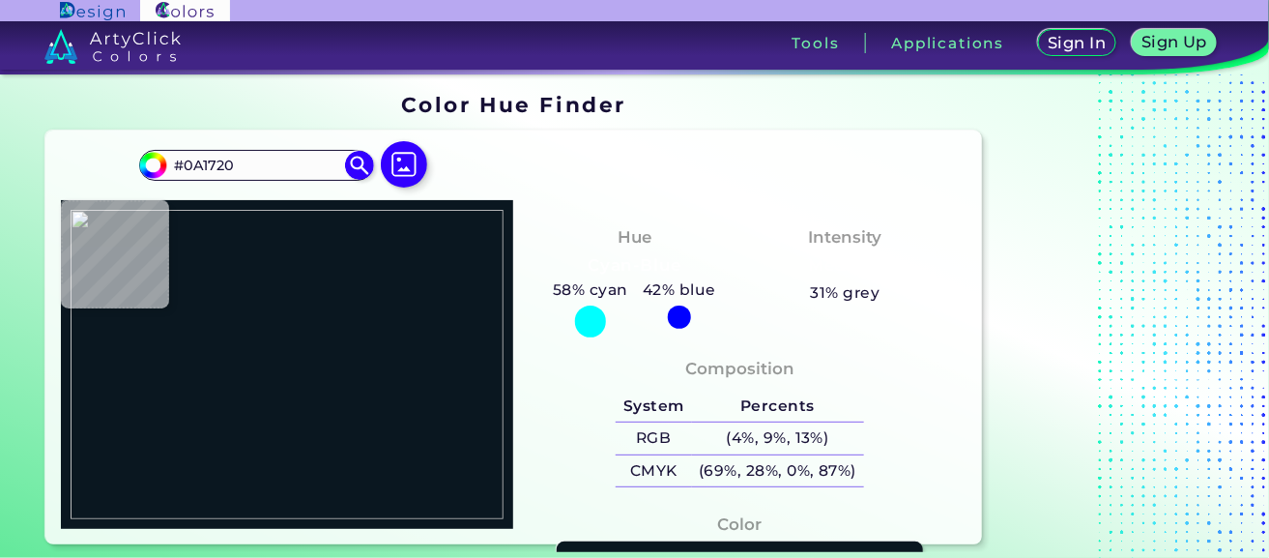
scroll to position [96, 0]
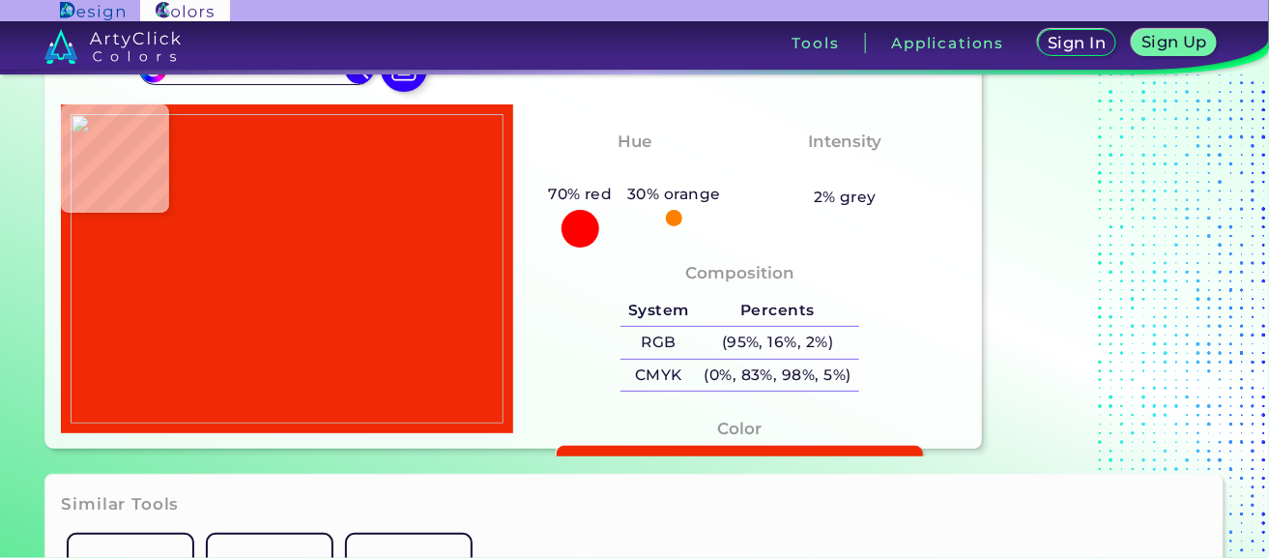
click at [238, 168] on img at bounding box center [287, 268] width 433 height 308
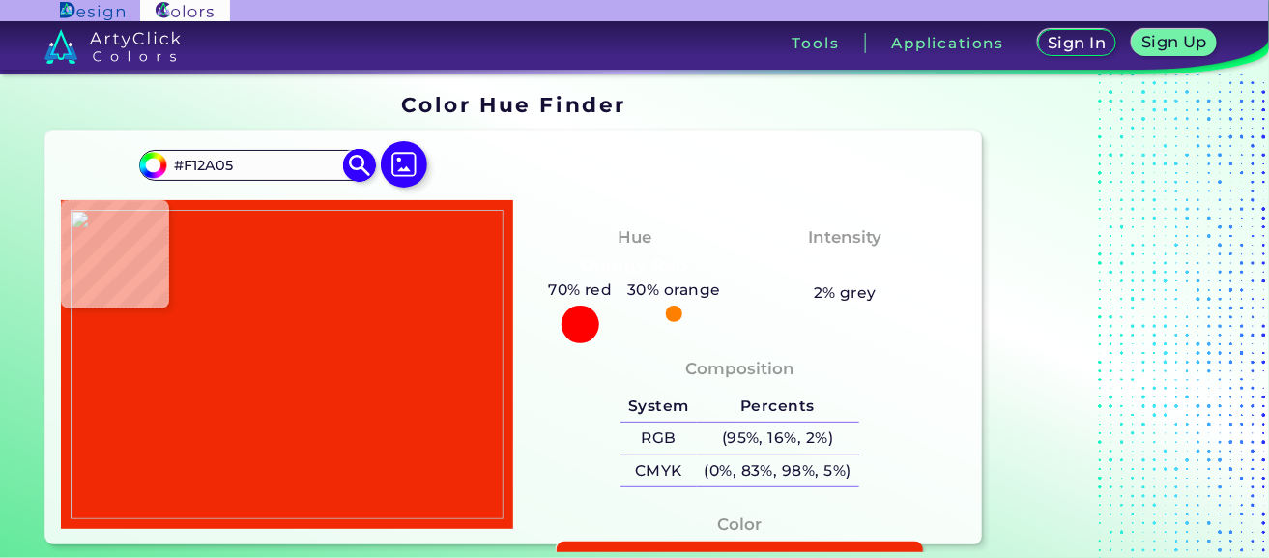
click at [254, 167] on input "#F12A05" at bounding box center [256, 165] width 180 height 26
click at [34, 409] on section "Color Hue Finder Color Hue Finder #f12a05 #F12A05 Acadia ◉ Acid Green ◉ Aero Bl…" at bounding box center [634, 318] width 1269 height 488
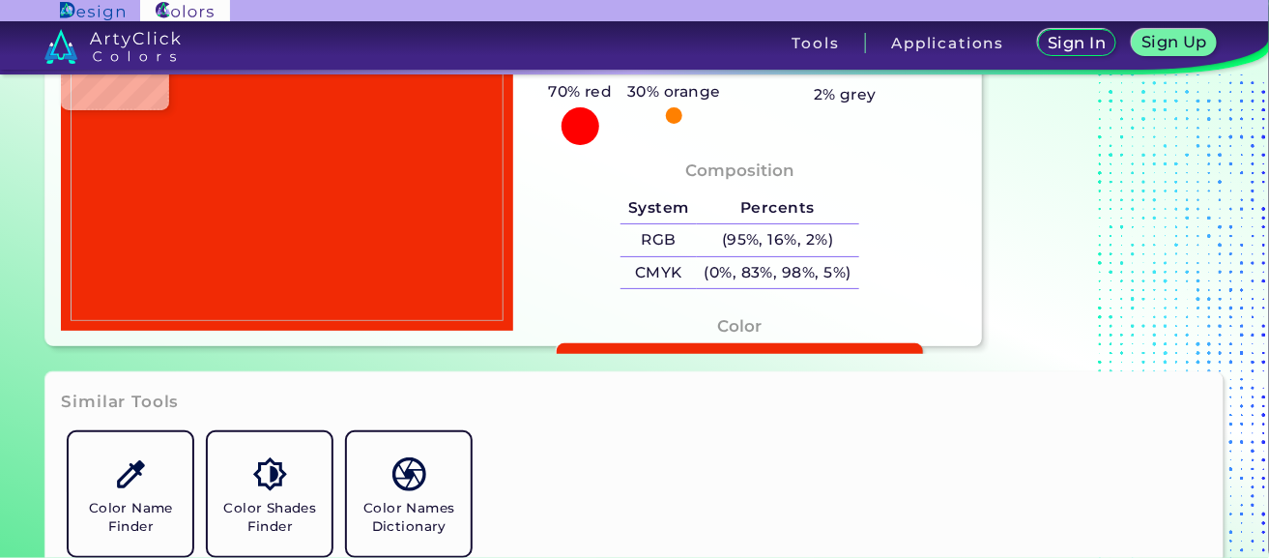
scroll to position [387, 0]
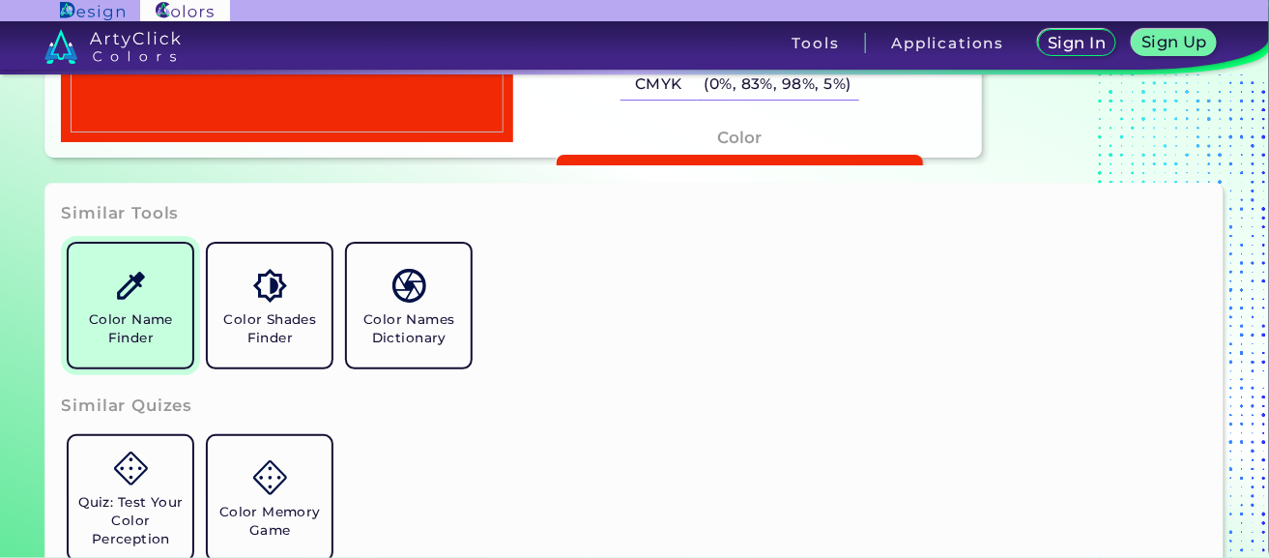
click at [140, 316] on h5 "Color Name Finder" at bounding box center [130, 328] width 108 height 37
